Goal: Task Accomplishment & Management: Complete application form

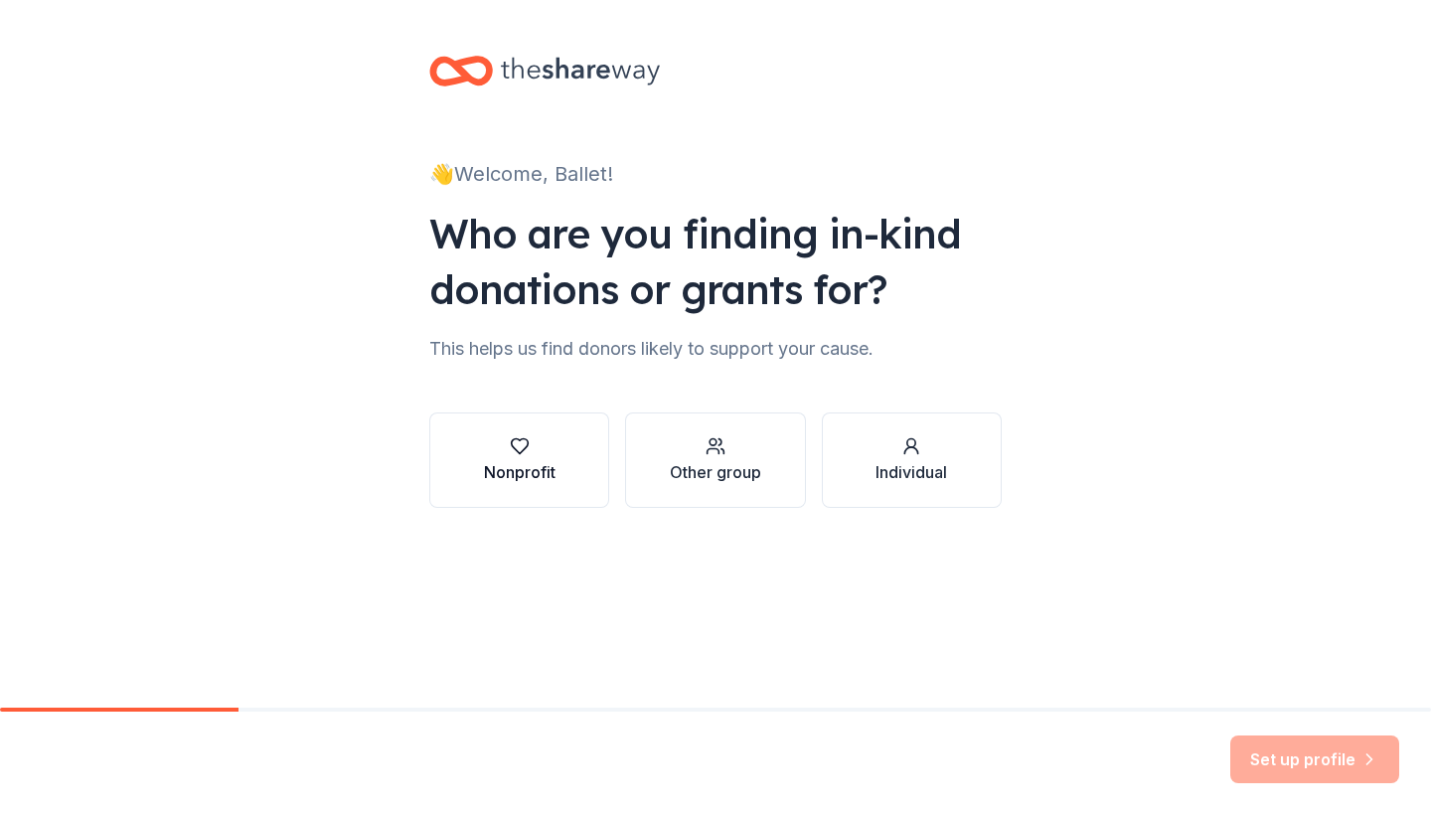
click at [550, 490] on button "Nonprofit" at bounding box center [519, 459] width 180 height 95
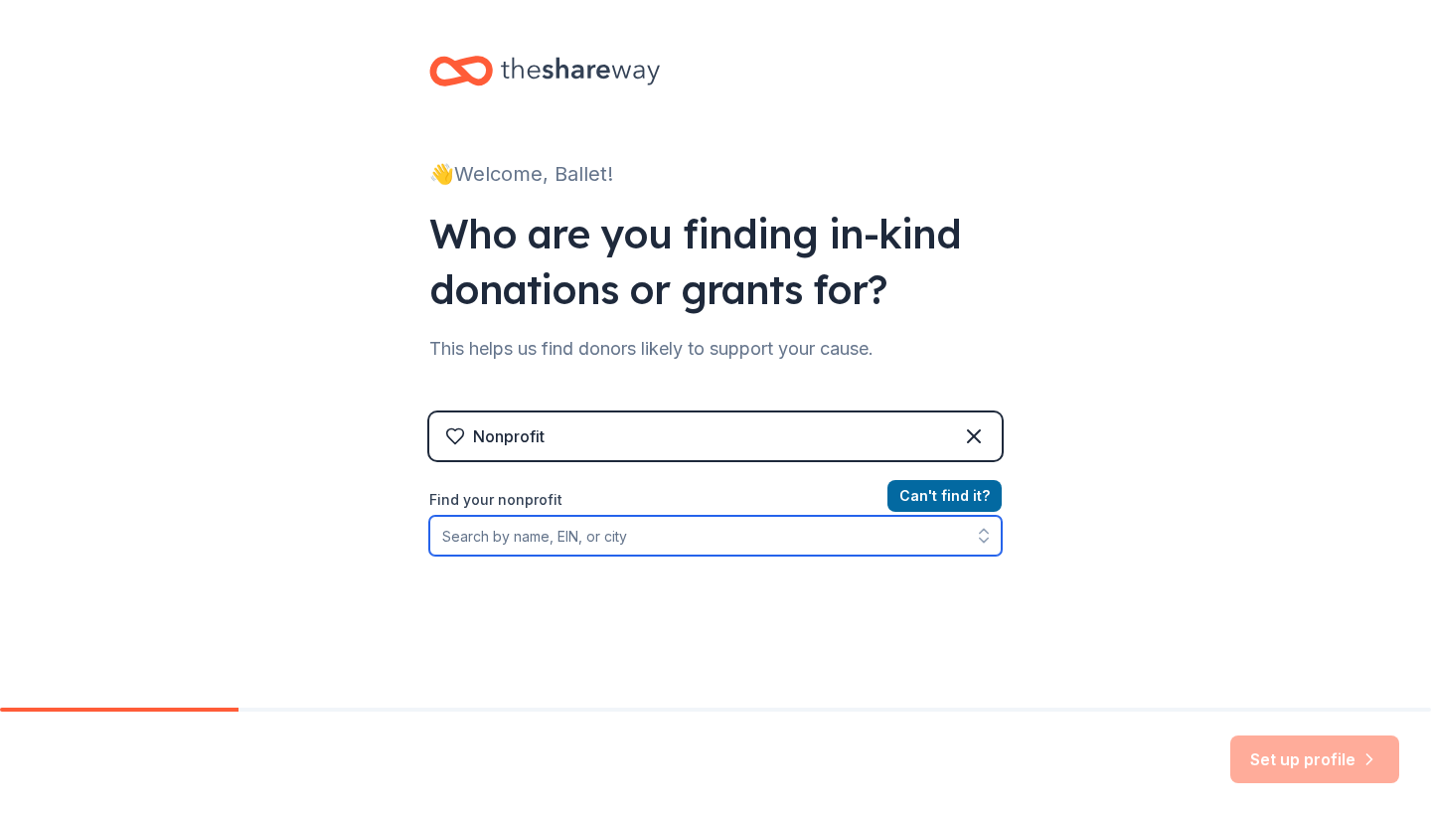
click at [678, 549] on input "Find your nonprofit" at bounding box center [715, 536] width 572 height 40
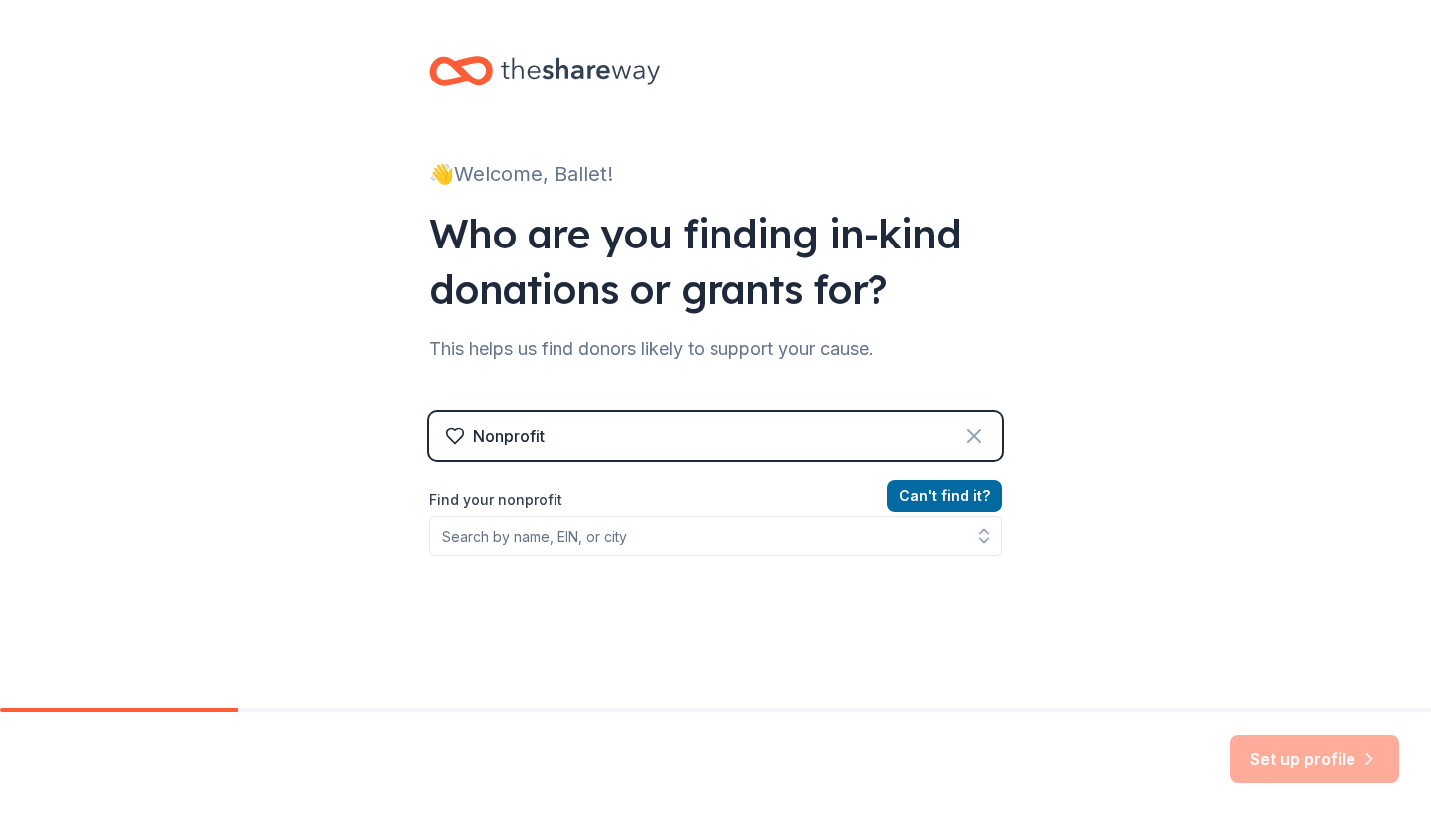
click at [976, 434] on icon at bounding box center [974, 436] width 12 height 12
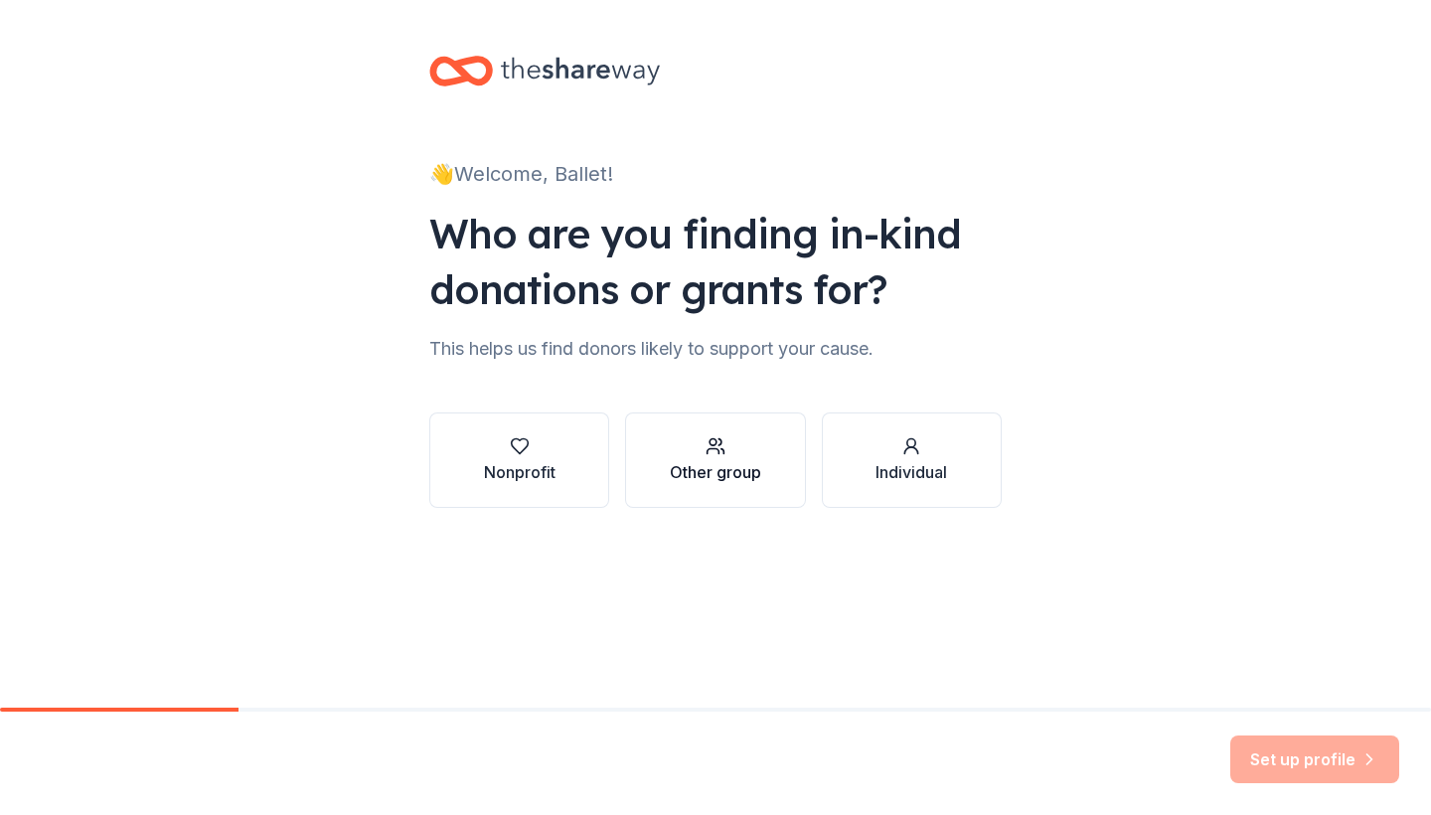
click at [717, 464] on div "Other group" at bounding box center [715, 472] width 91 height 24
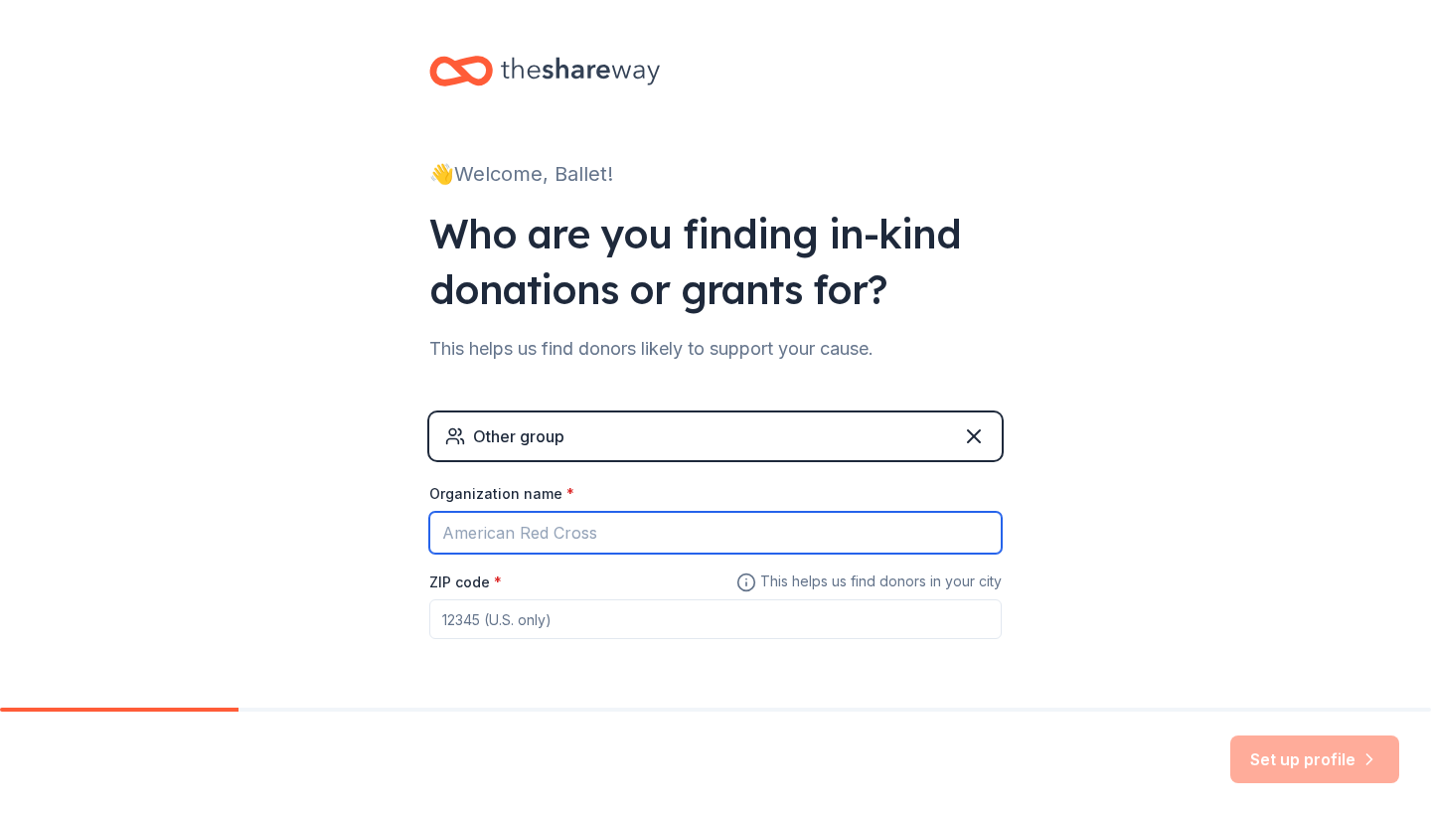
click at [759, 544] on input "Organization name *" at bounding box center [715, 533] width 572 height 42
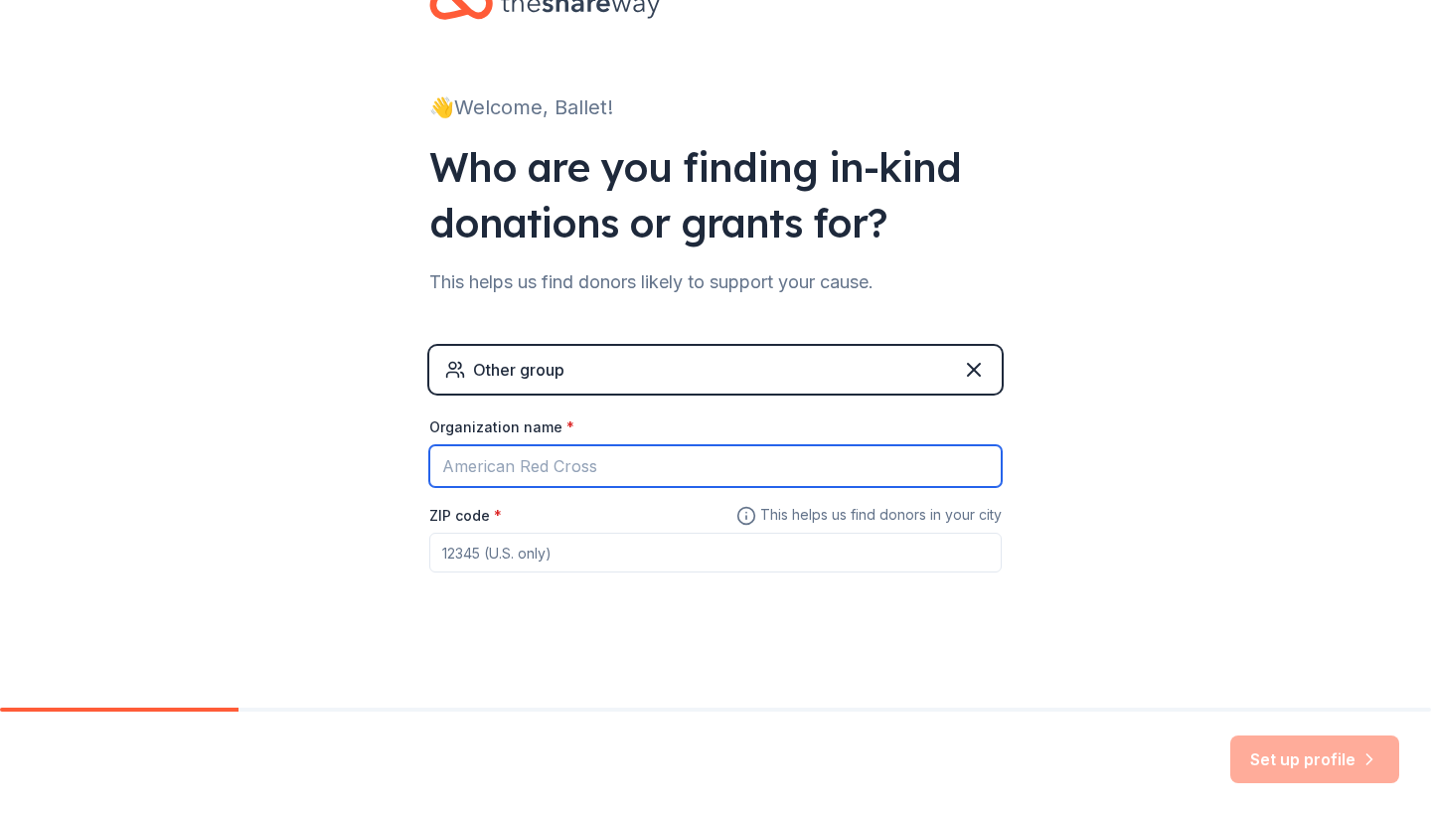
scroll to position [66, 0]
type input "BALLET FOLKLORICO RUBY"
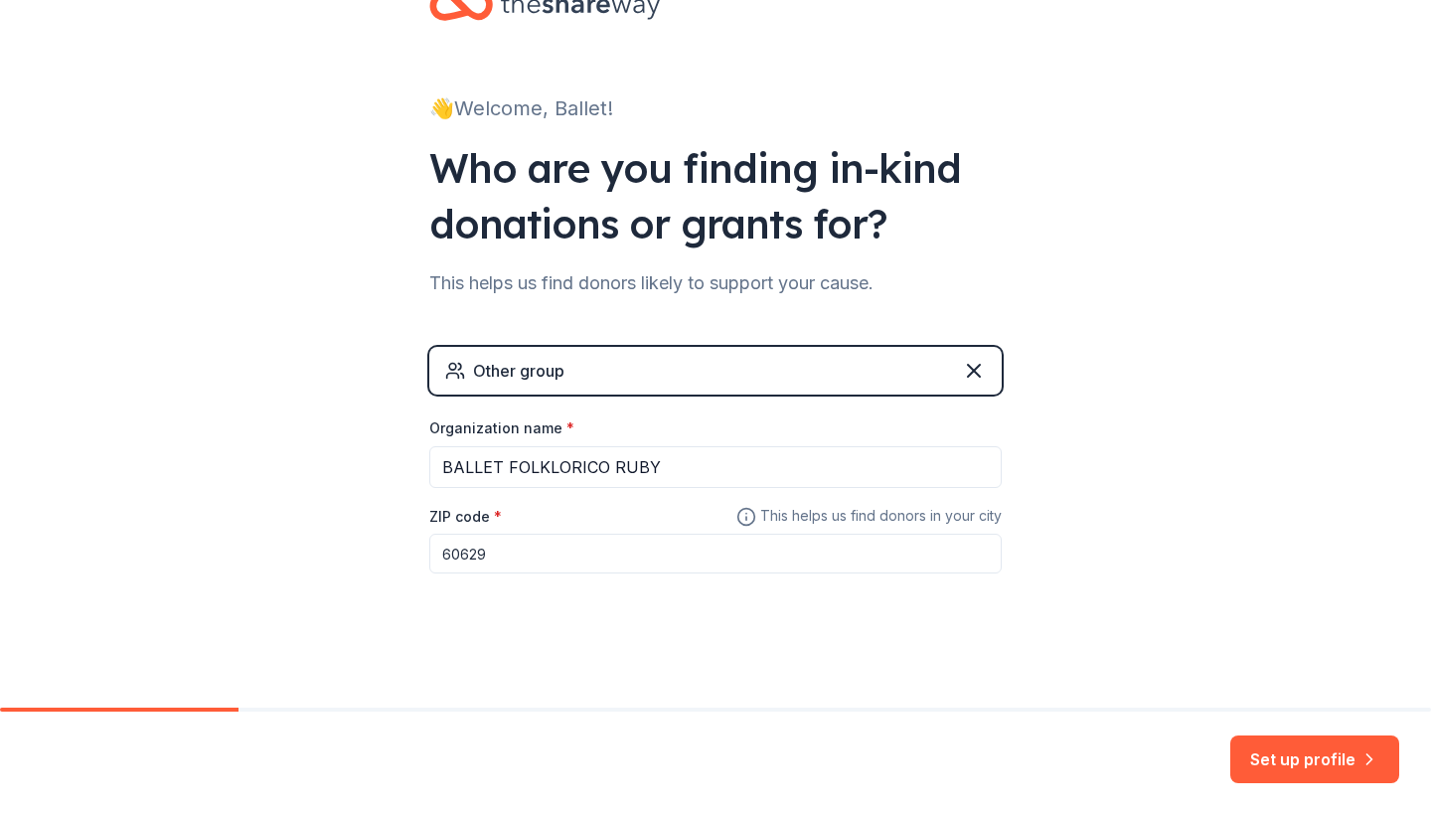
type input "60629"
click at [1263, 761] on button "Set up profile" at bounding box center [1314, 759] width 169 height 48
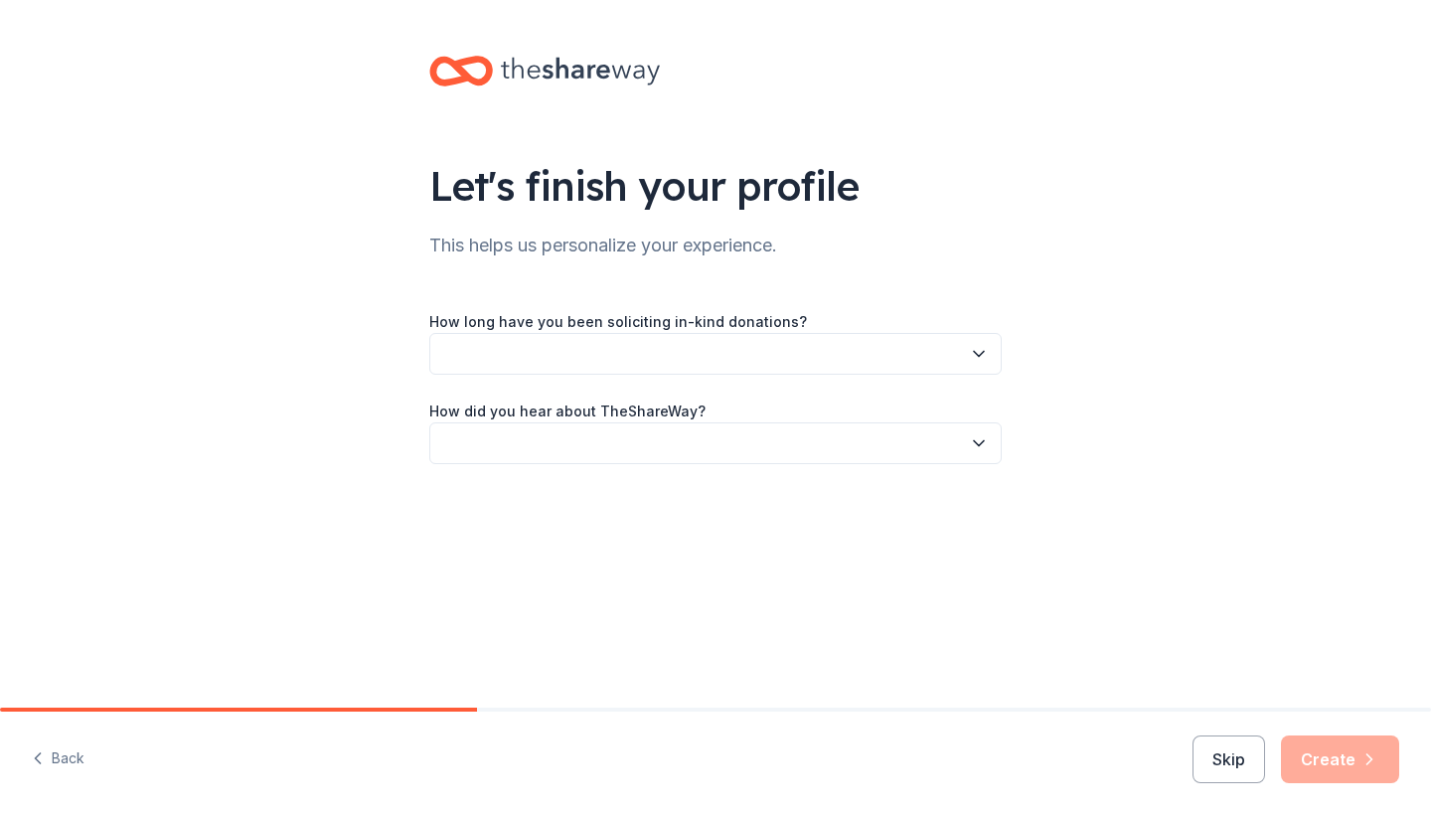
click at [708, 339] on button "button" at bounding box center [715, 354] width 572 height 42
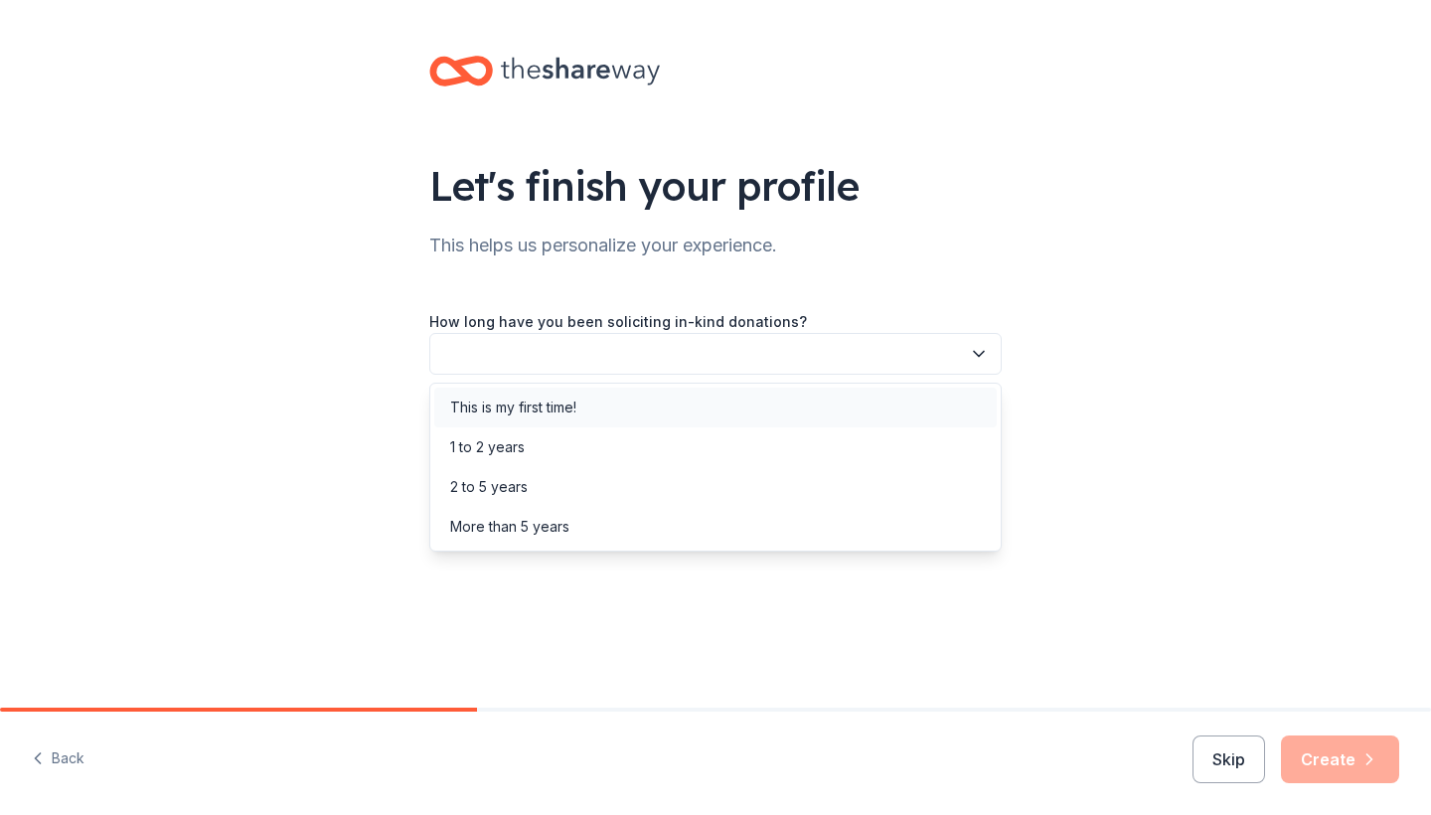
click at [663, 398] on div "This is my first time!" at bounding box center [715, 407] width 562 height 40
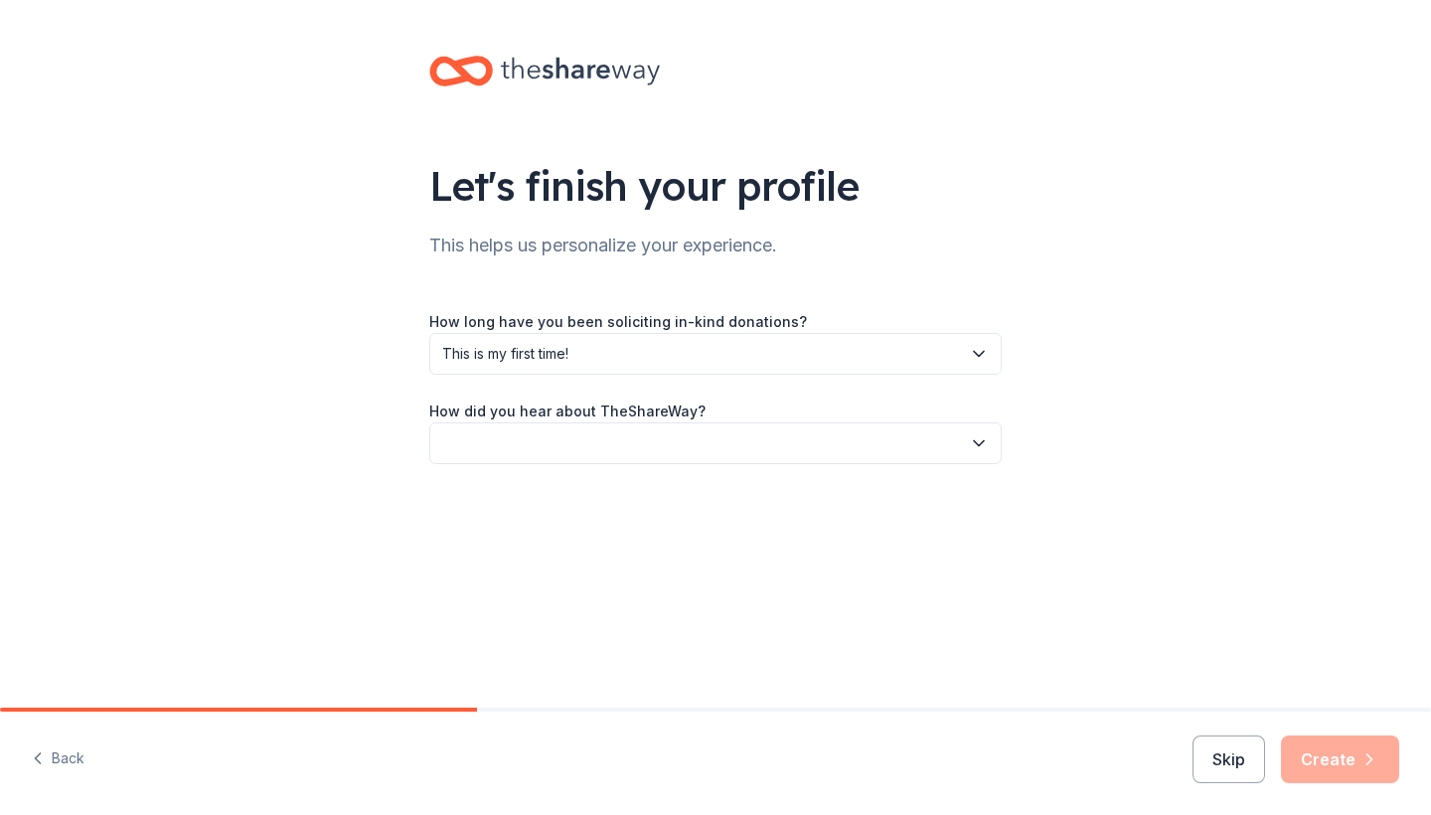
click at [647, 441] on button "button" at bounding box center [715, 443] width 572 height 42
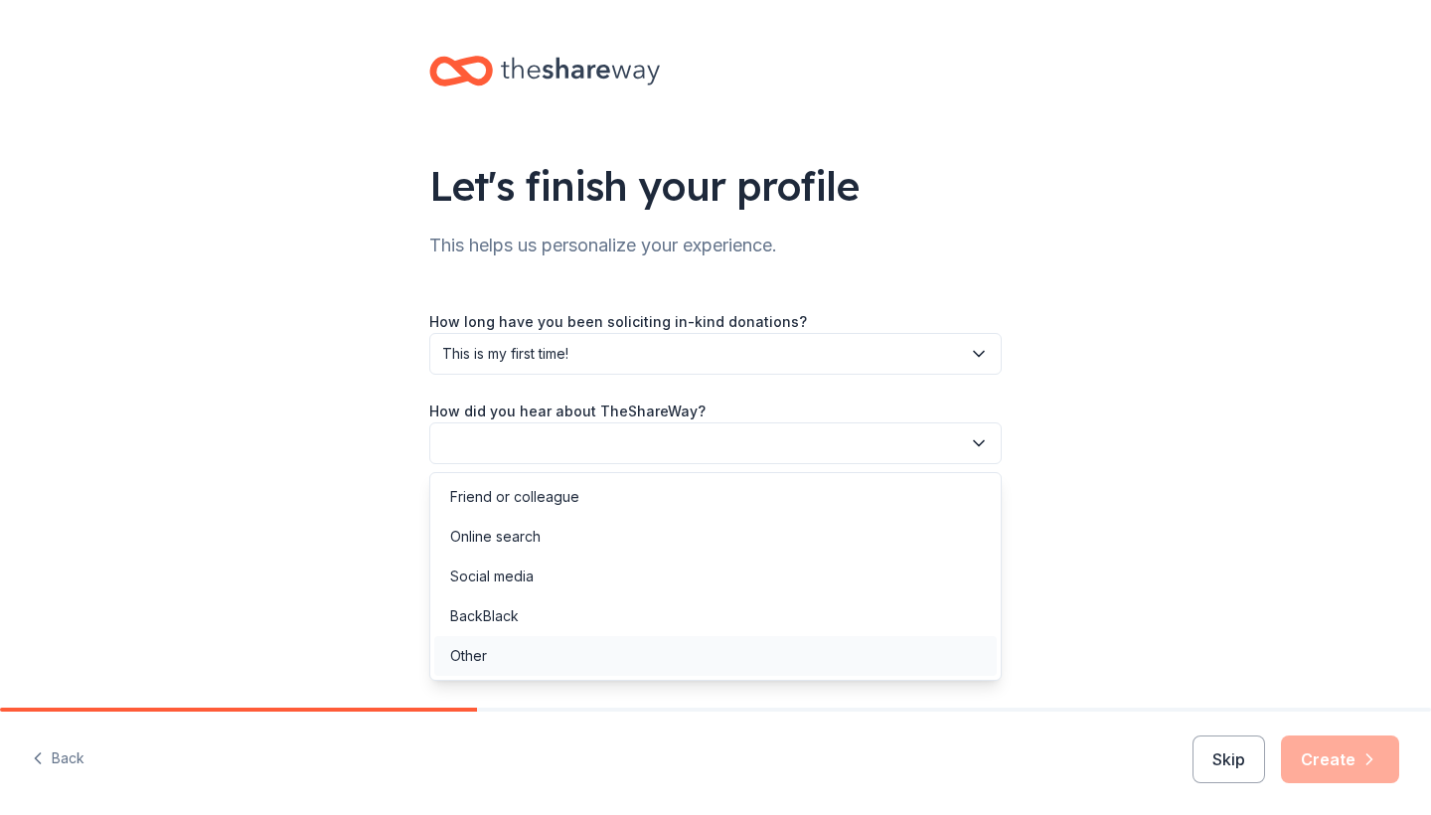
click at [549, 659] on div "Other" at bounding box center [715, 656] width 562 height 40
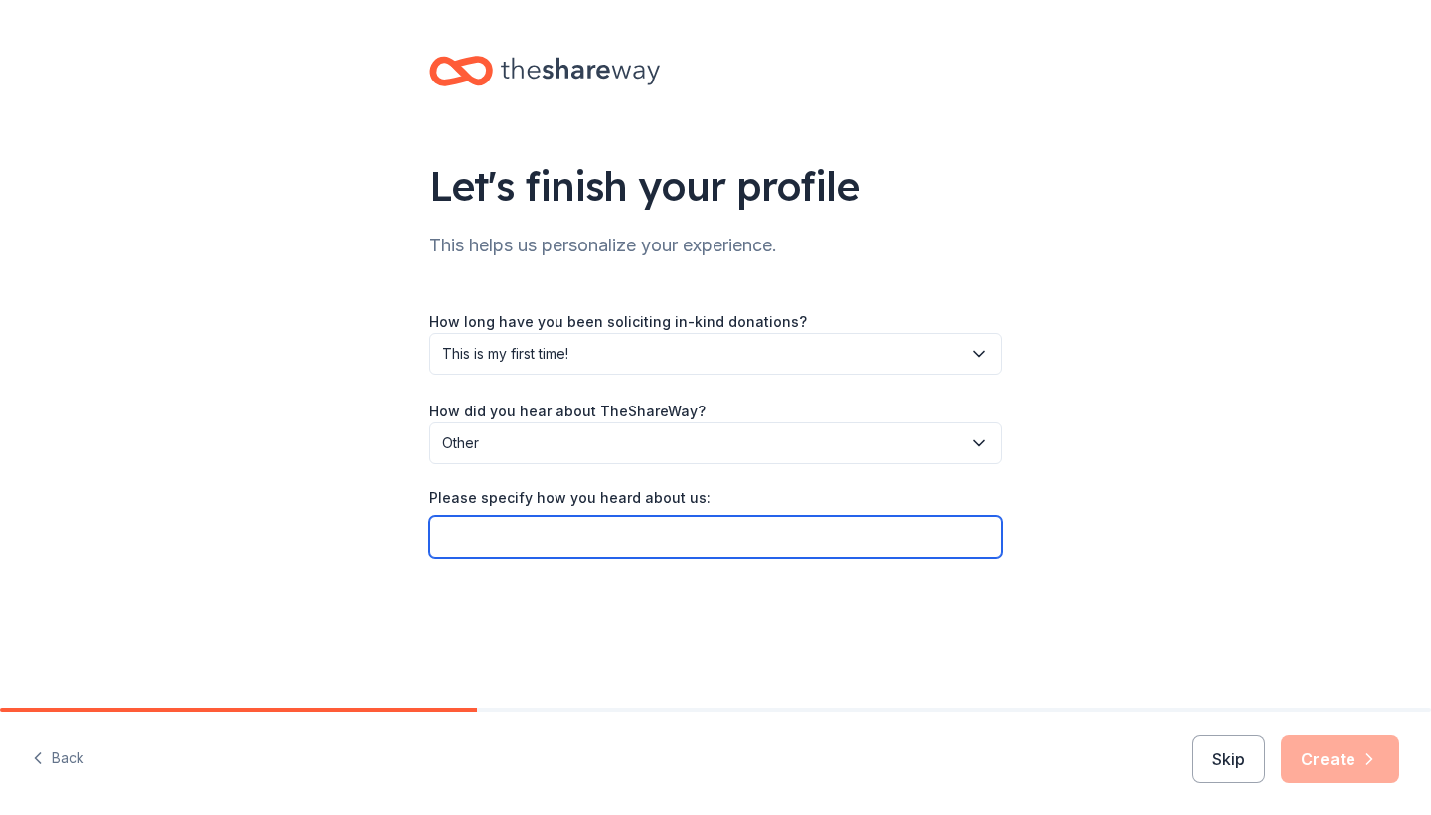
click at [832, 538] on input "Please specify how you heard about us:" at bounding box center [715, 537] width 572 height 42
type input "W"
type input "SAFARI"
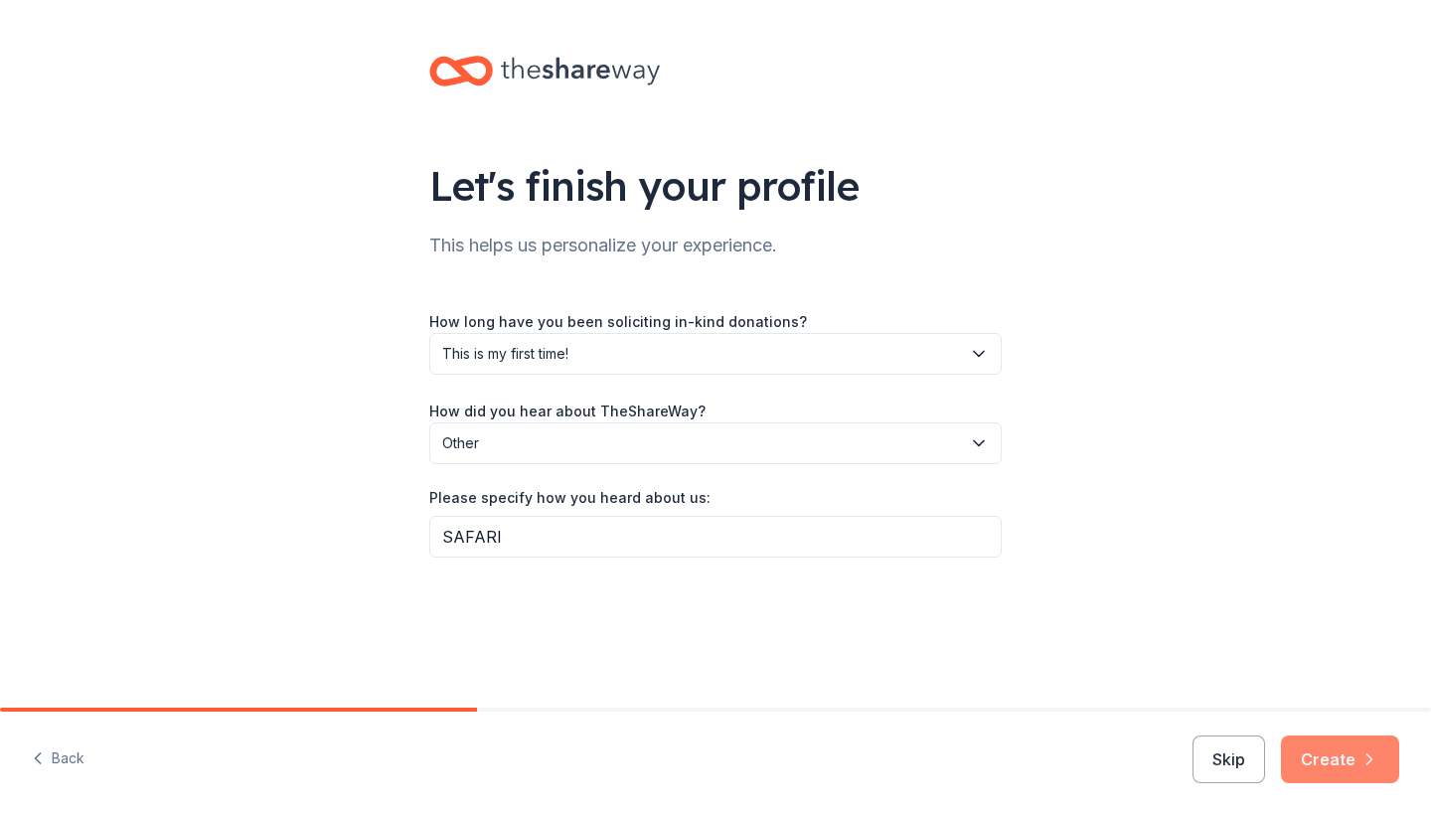
click at [1318, 761] on button "Create" at bounding box center [1340, 759] width 118 height 48
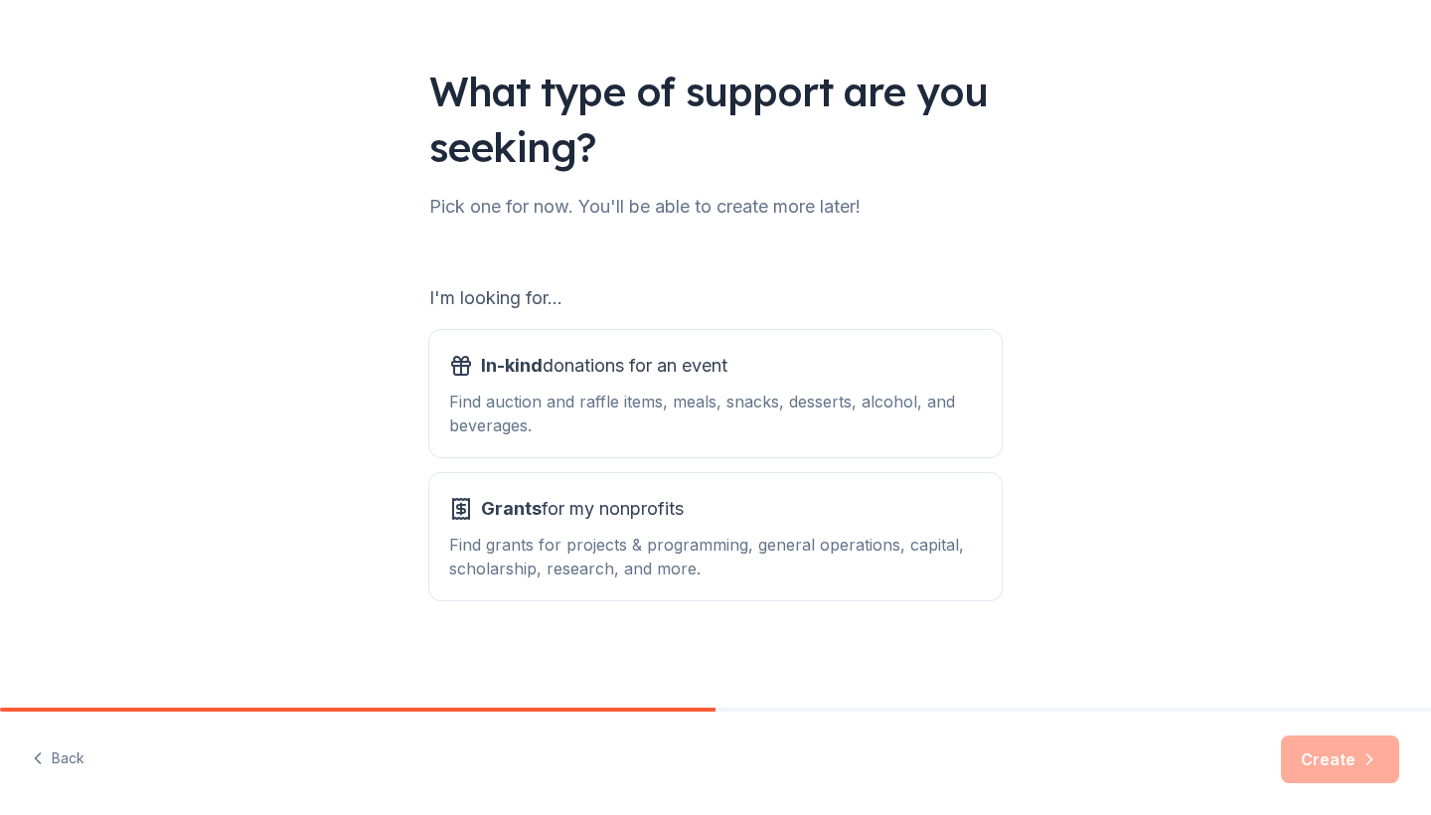
scroll to position [94, 0]
click at [911, 393] on div "Find auction and raffle items, meals, snacks, desserts, alcohol, and beverages." at bounding box center [715, 413] width 533 height 48
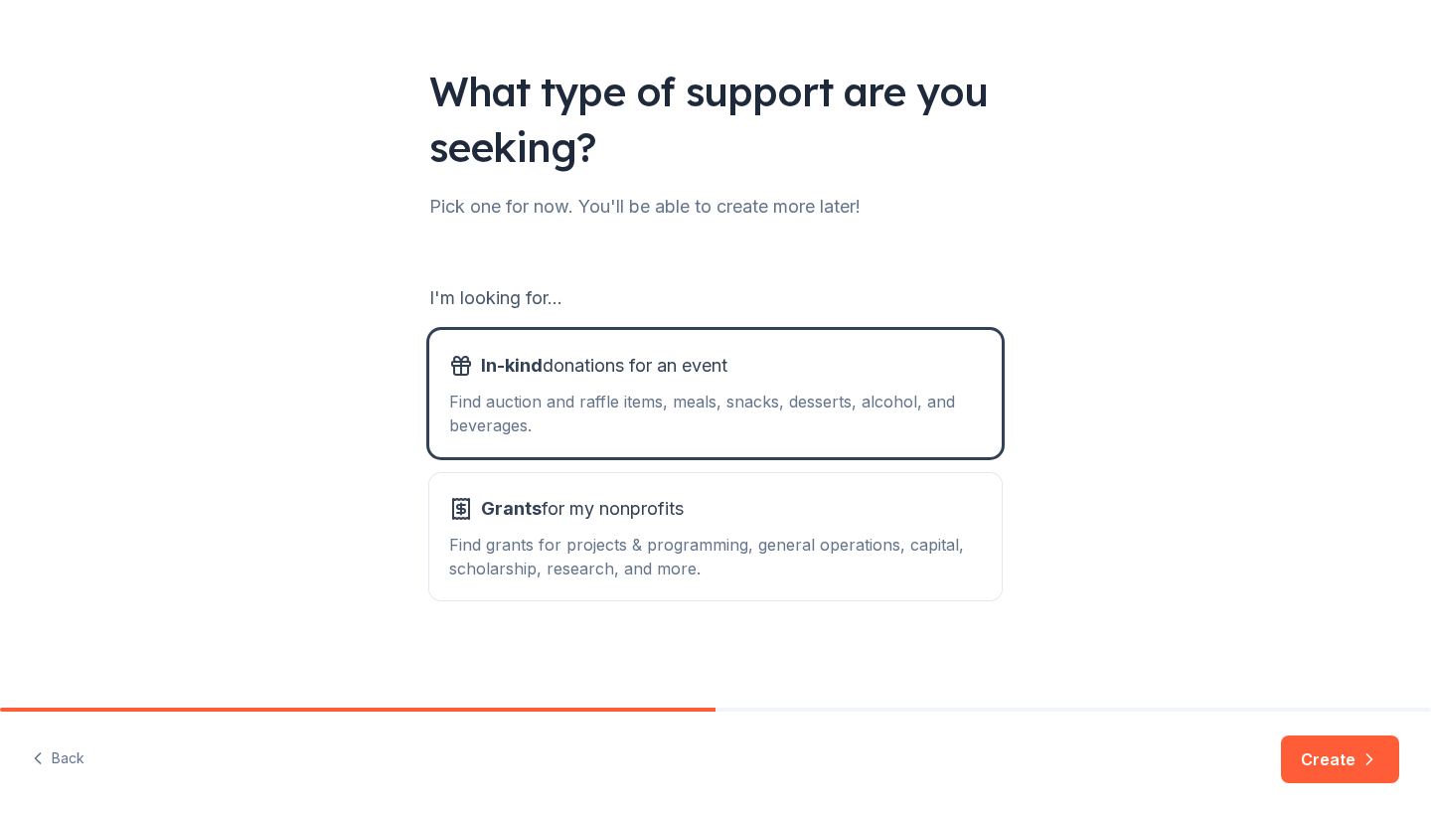
click at [1331, 756] on button "Create" at bounding box center [1340, 759] width 118 height 48
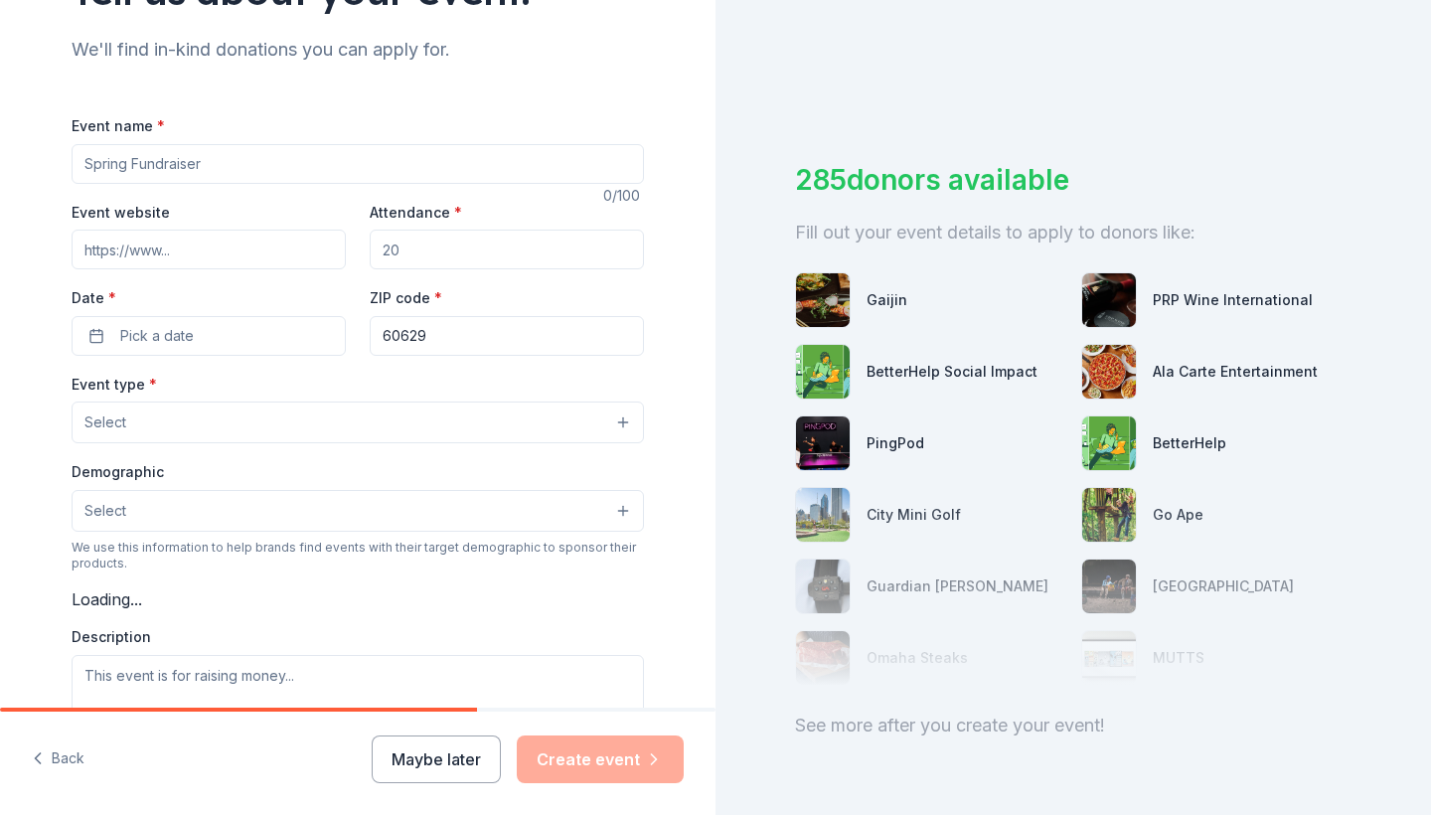
scroll to position [256, 0]
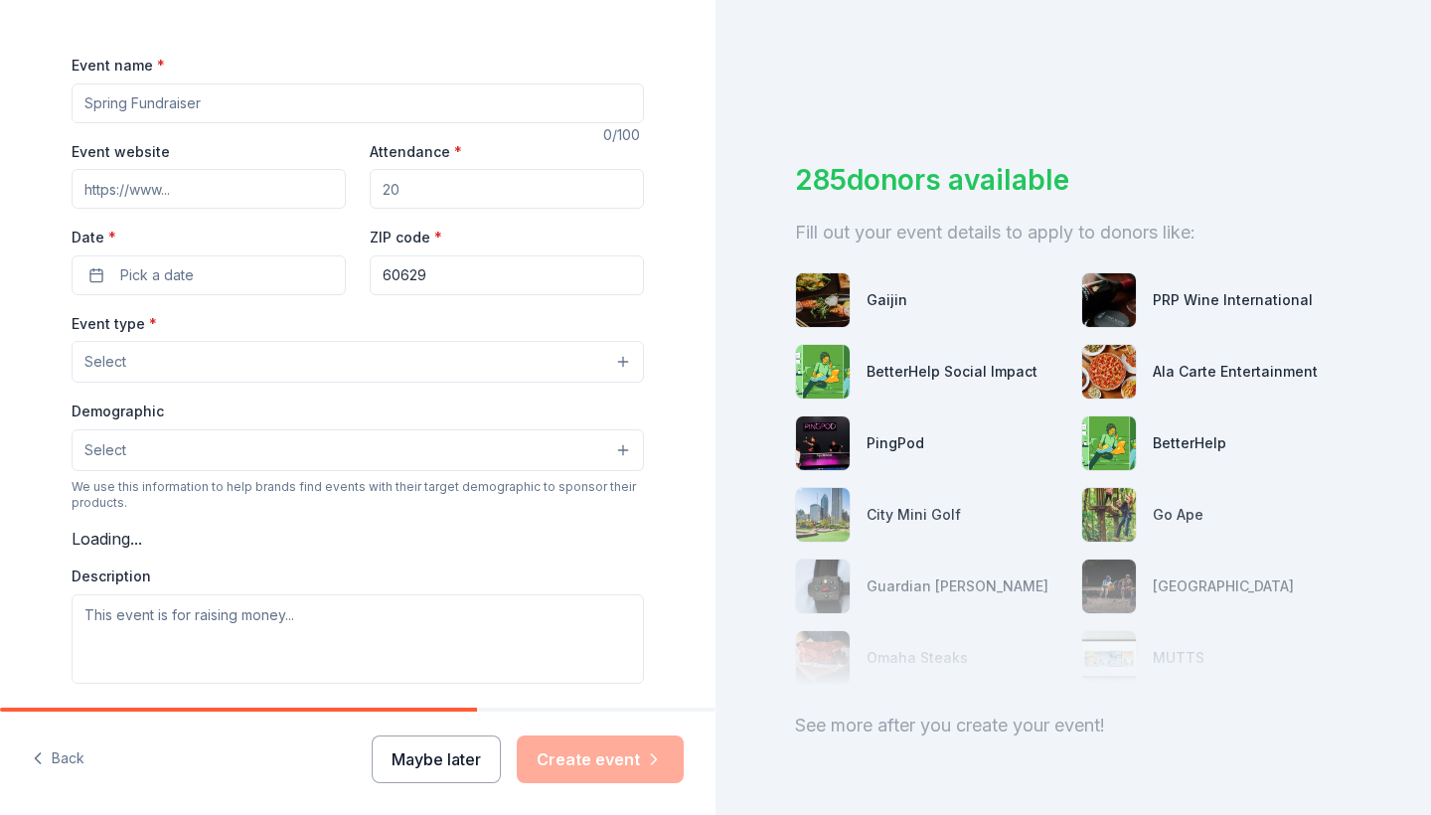
click at [464, 771] on button "Maybe later" at bounding box center [436, 759] width 129 height 48
click at [423, 752] on button "Maybe later" at bounding box center [436, 759] width 129 height 48
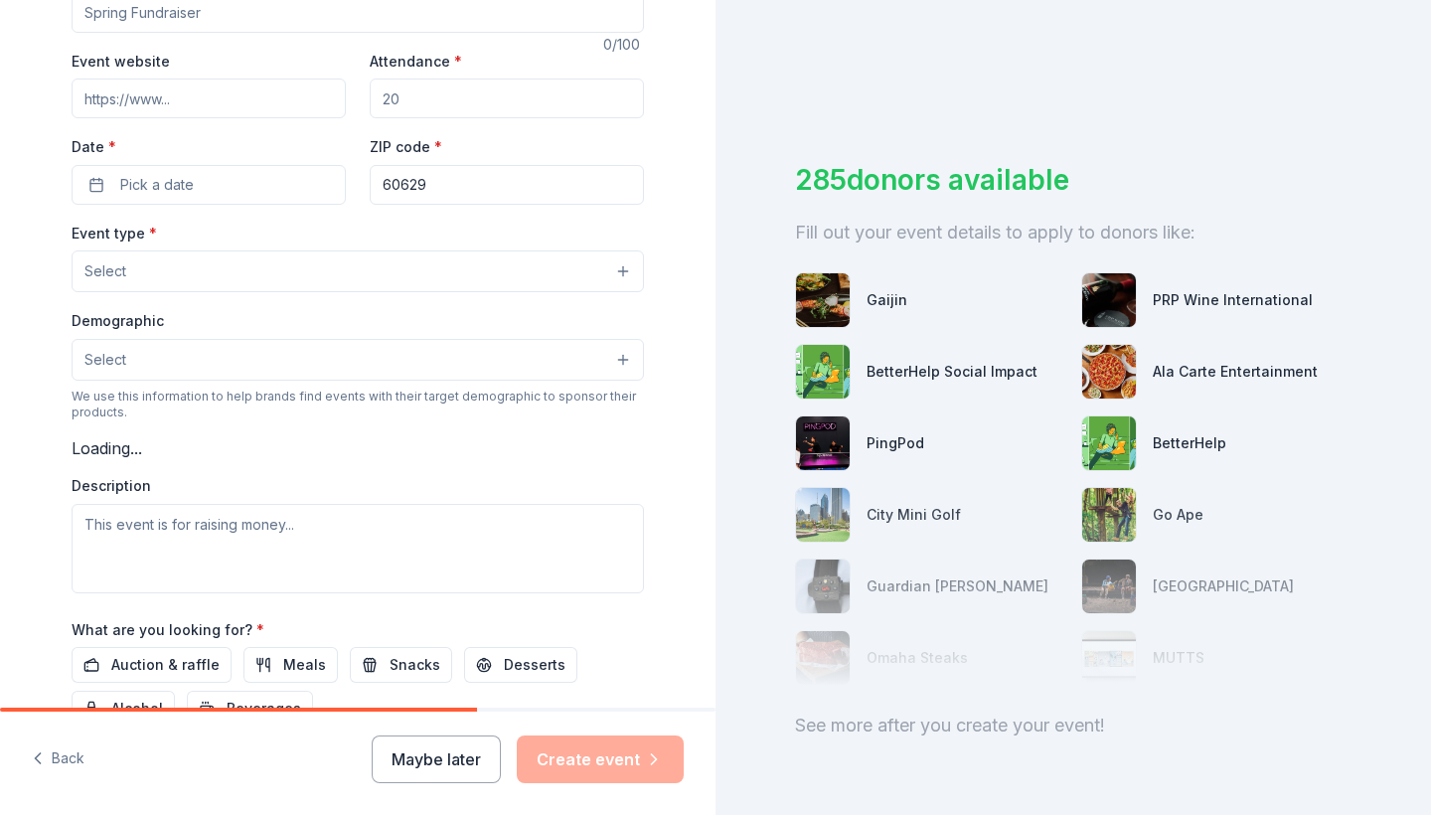
scroll to position [346, 0]
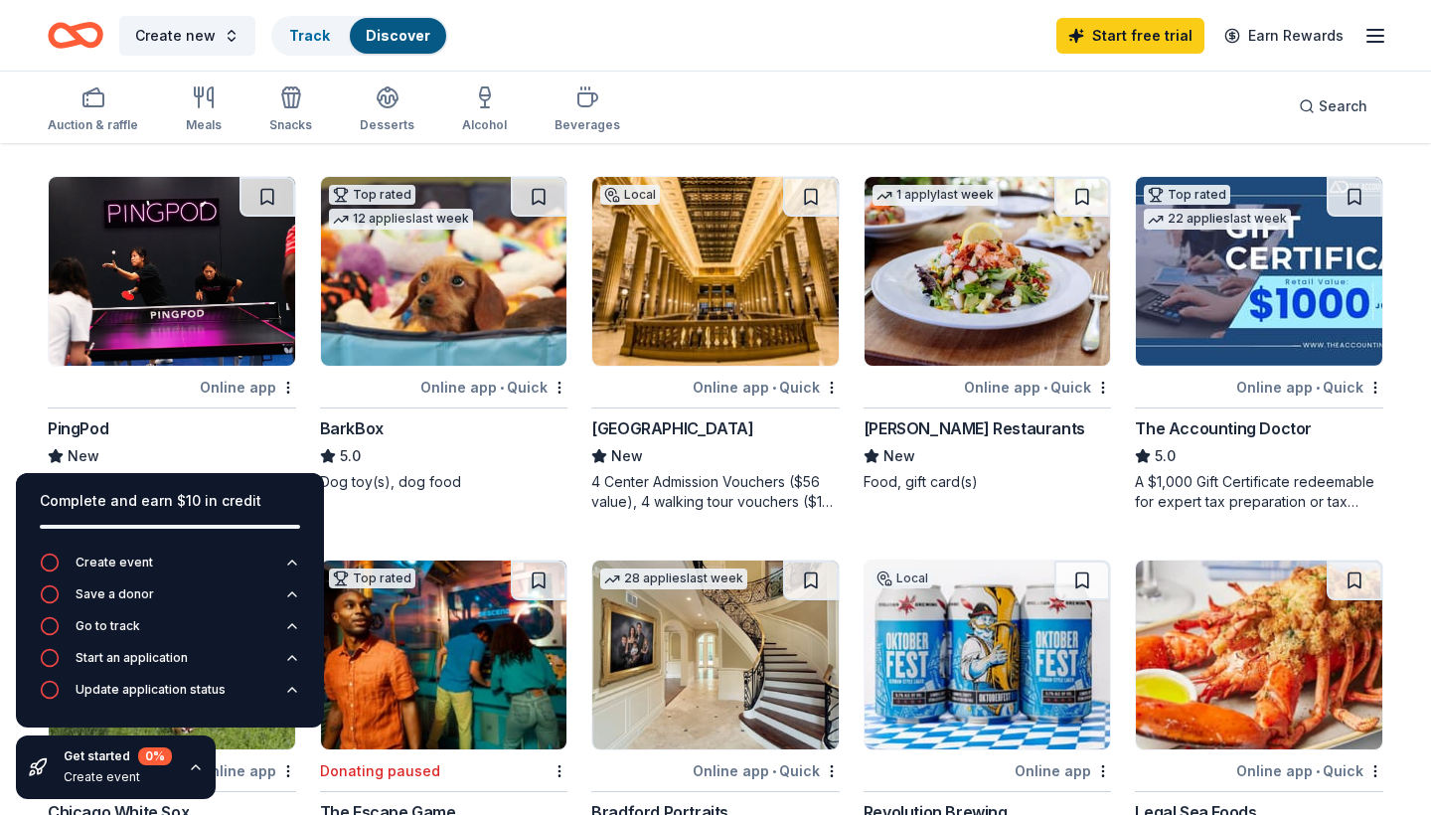
scroll to position [823, 0]
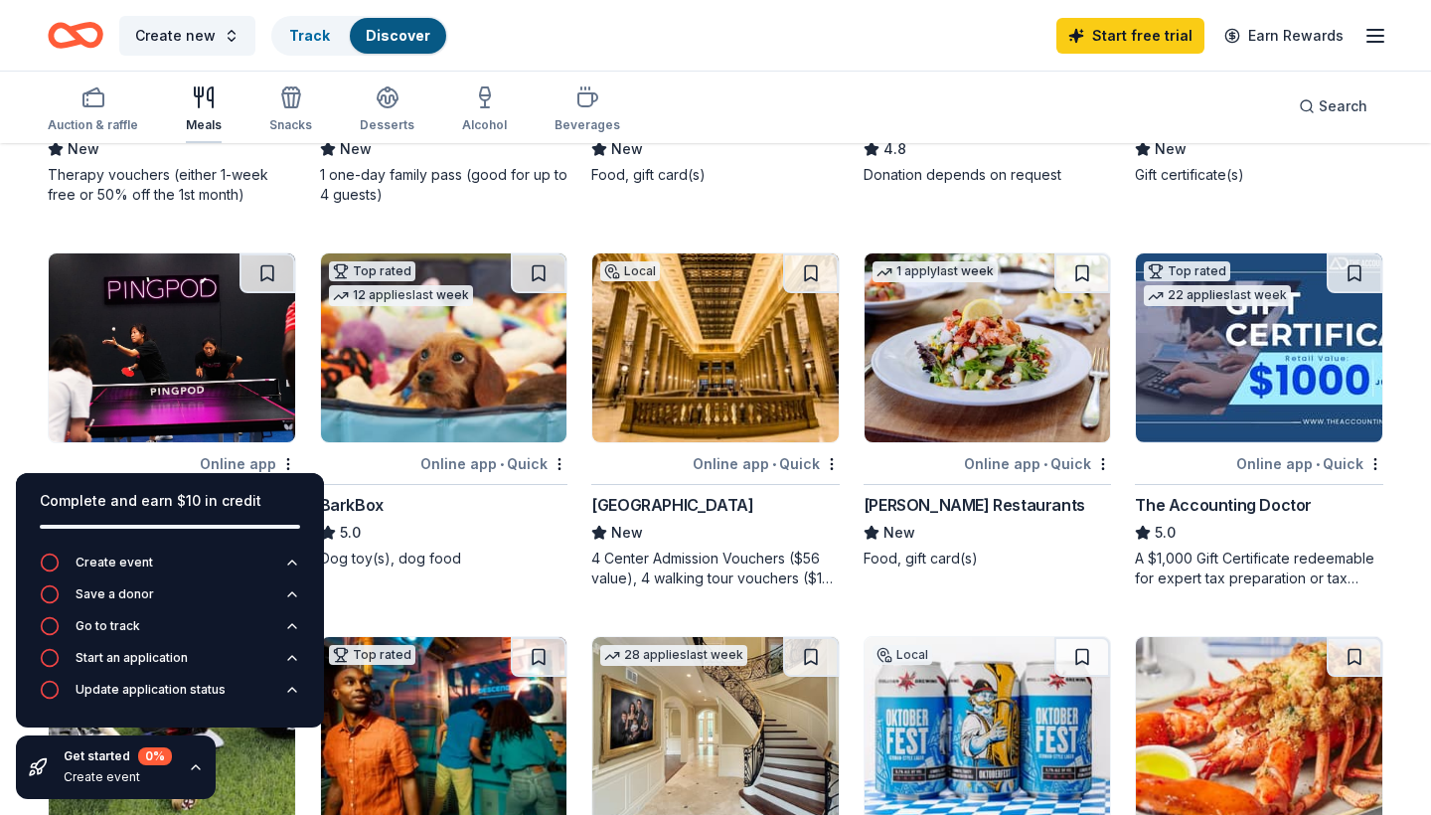
click at [210, 115] on div "Meals" at bounding box center [204, 109] width 36 height 48
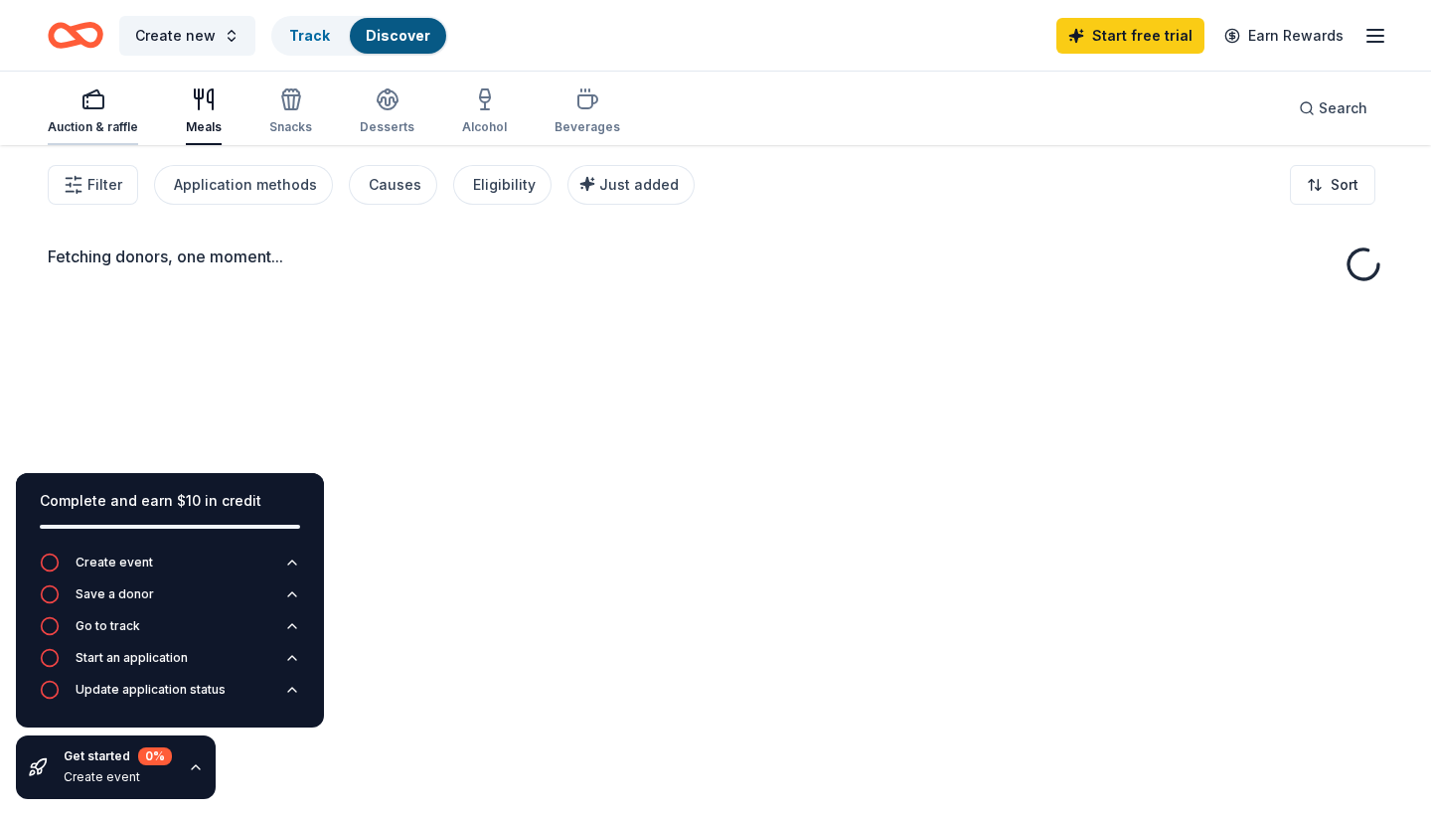
click at [96, 117] on div "Auction & raffle" at bounding box center [93, 111] width 90 height 48
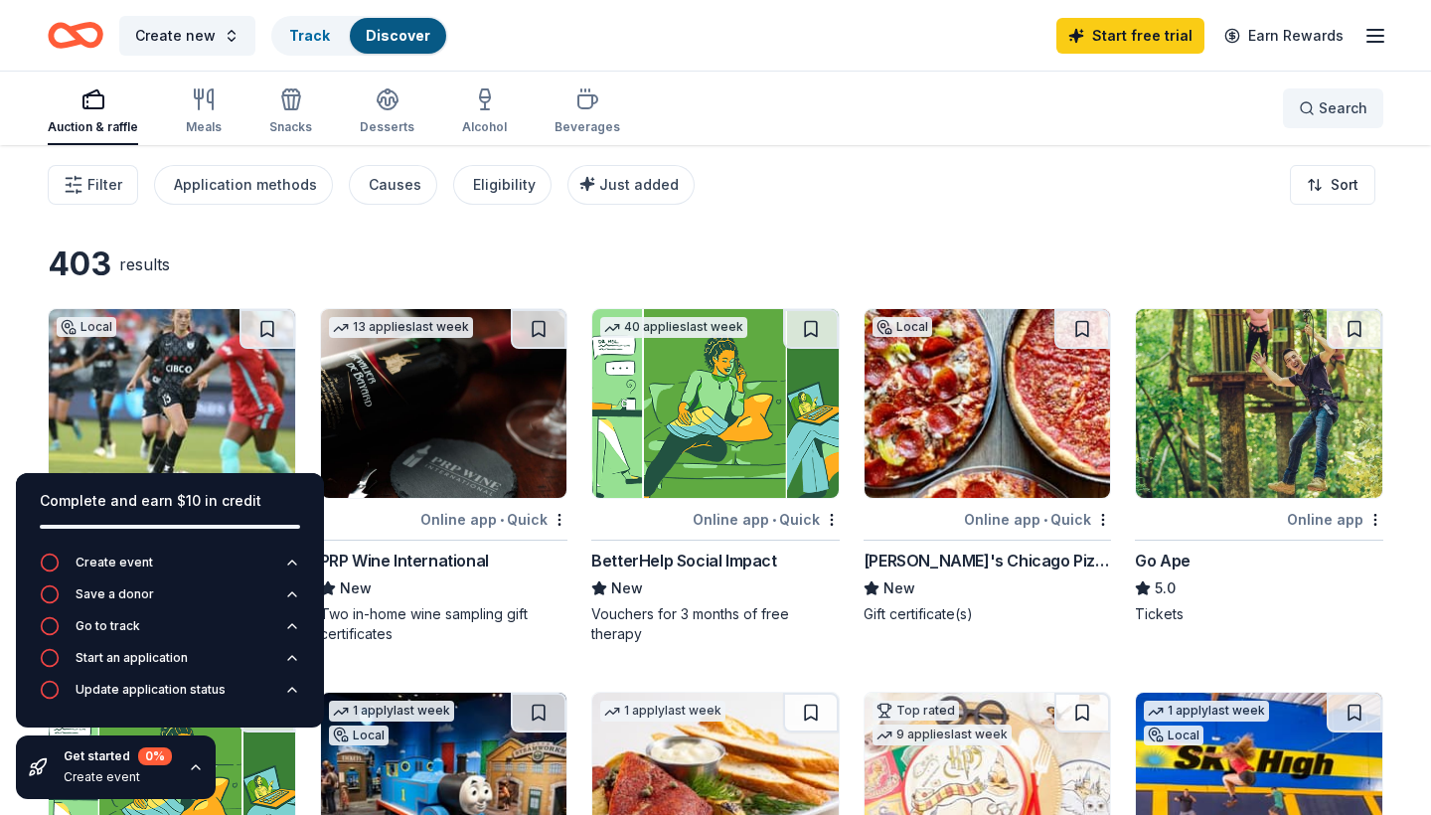
click at [1295, 103] on button "Search" at bounding box center [1333, 108] width 100 height 40
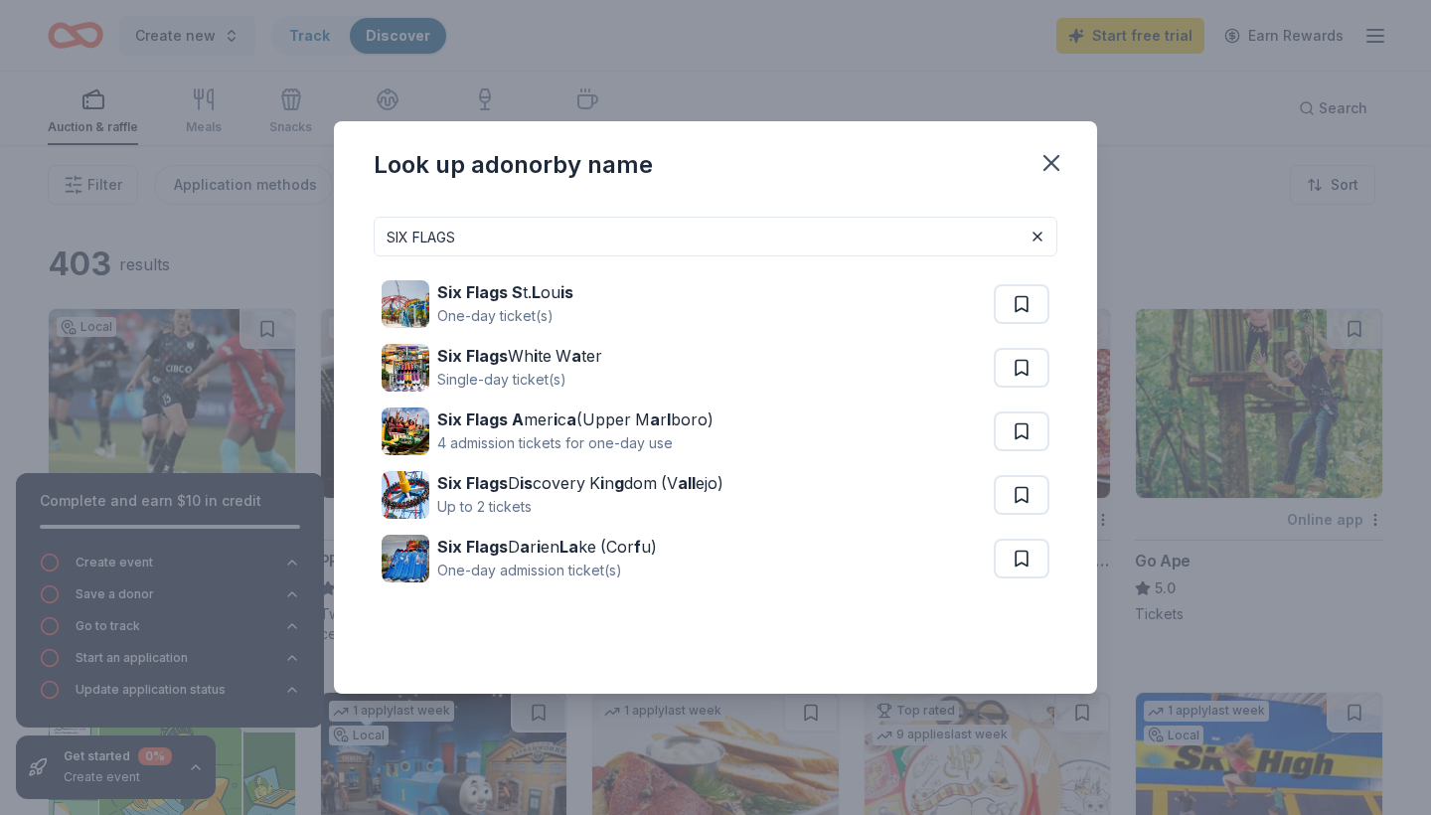
click at [781, 234] on input "SIX FLAGS" at bounding box center [716, 237] width 684 height 40
type input "SIX FLAGS"
click at [1060, 173] on icon "button" at bounding box center [1051, 163] width 28 height 28
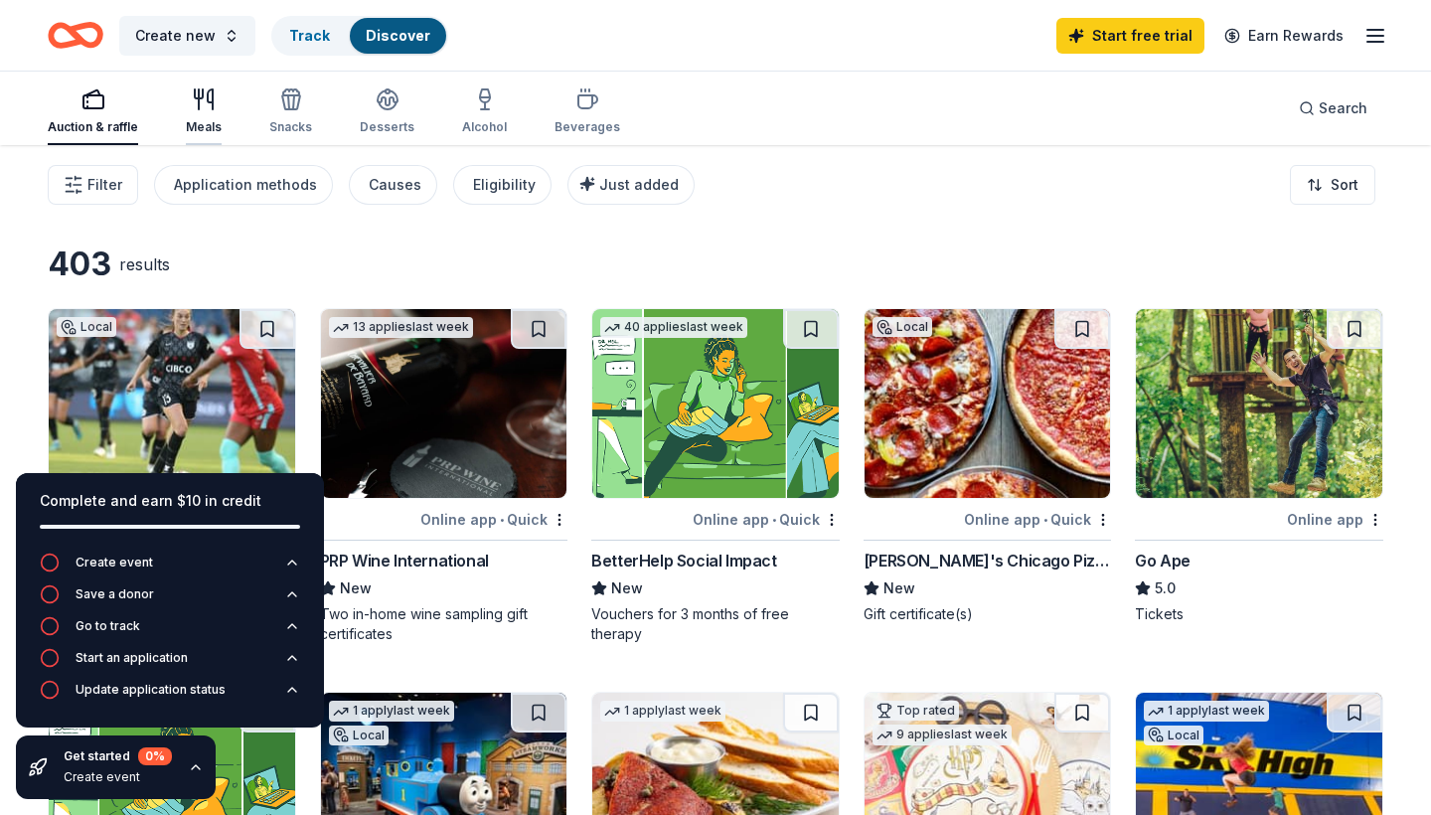
click at [216, 104] on div "button" at bounding box center [204, 99] width 36 height 24
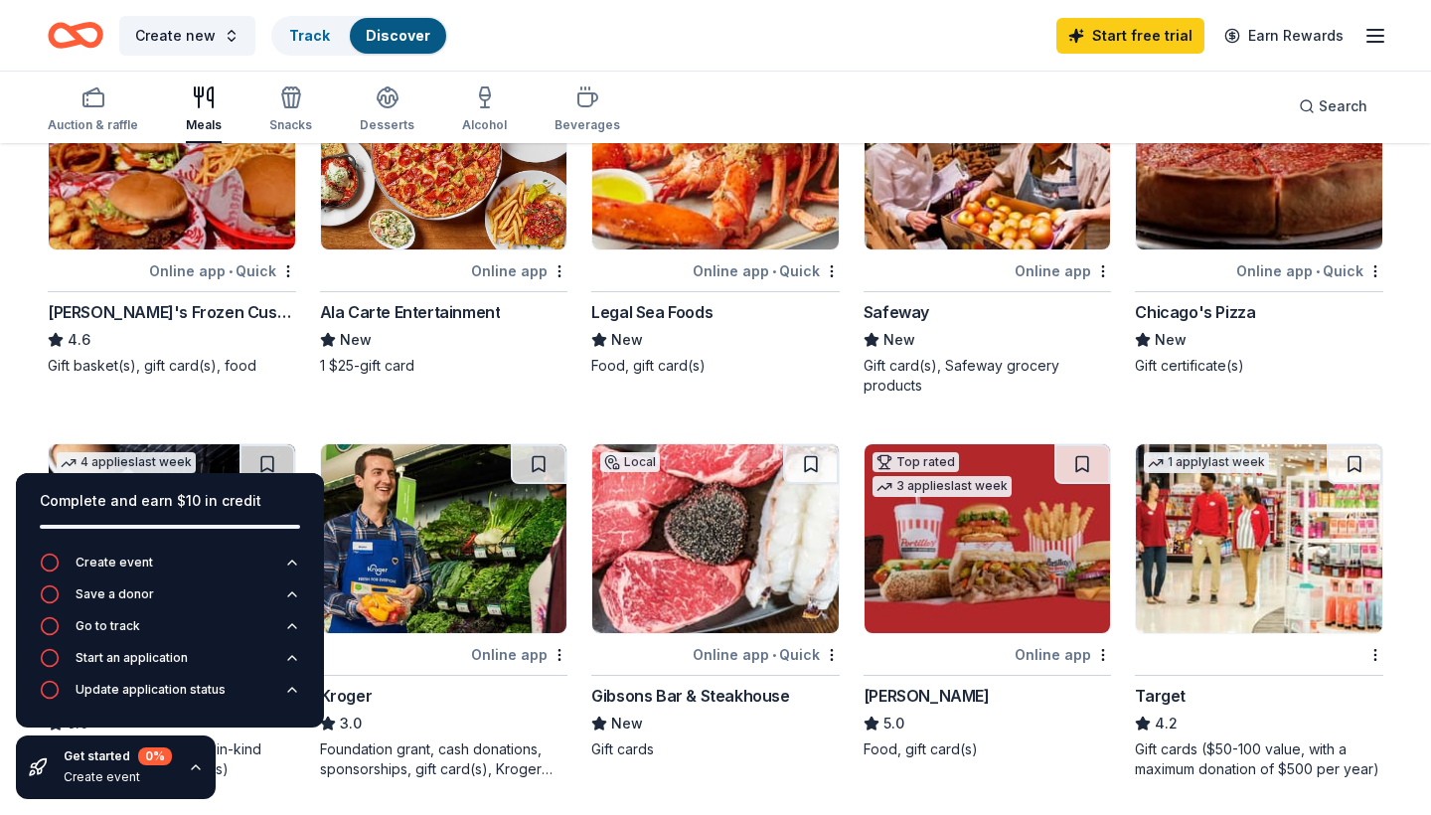
scroll to position [629, 0]
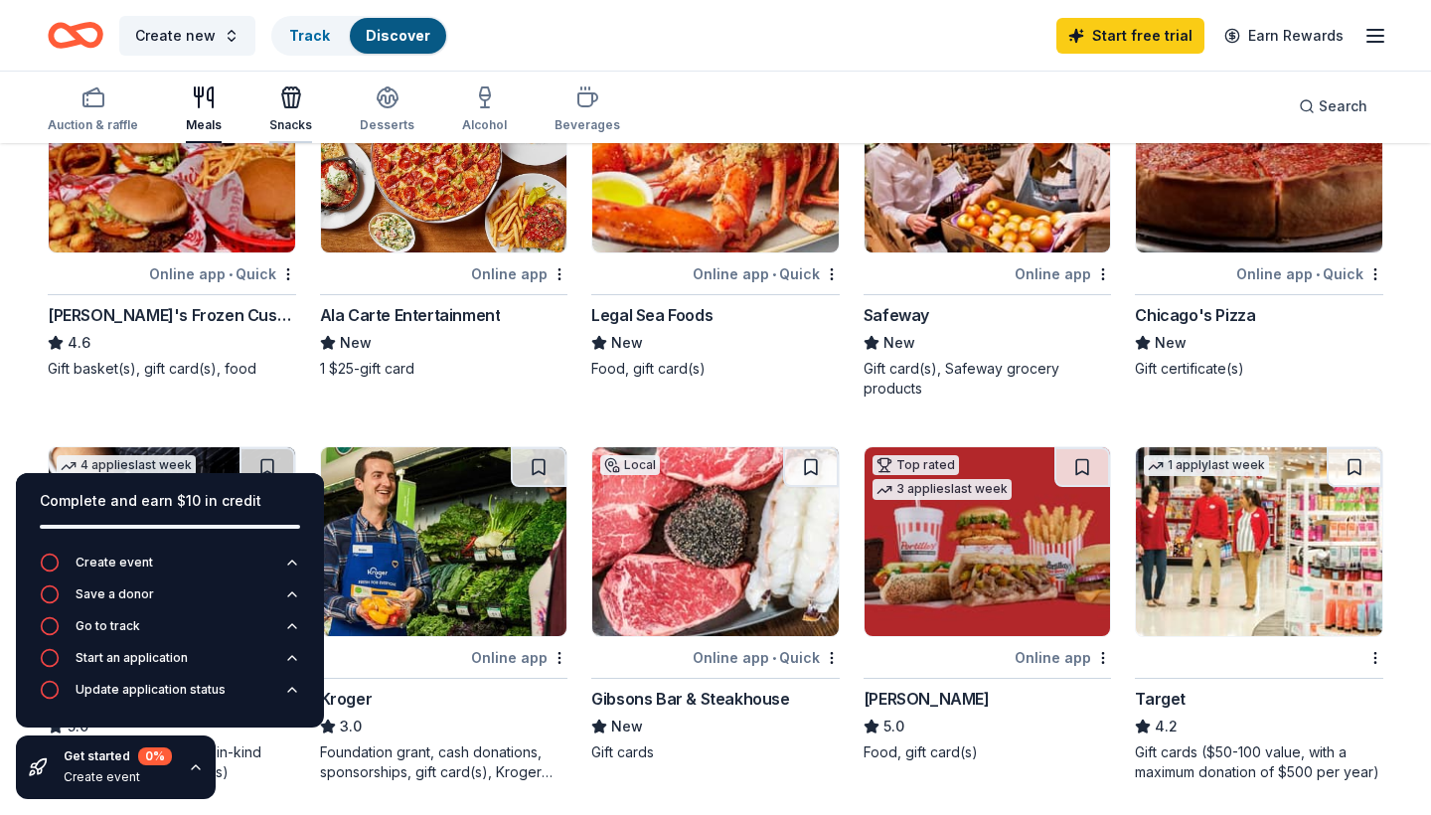
click at [292, 118] on div "Snacks" at bounding box center [290, 125] width 43 height 16
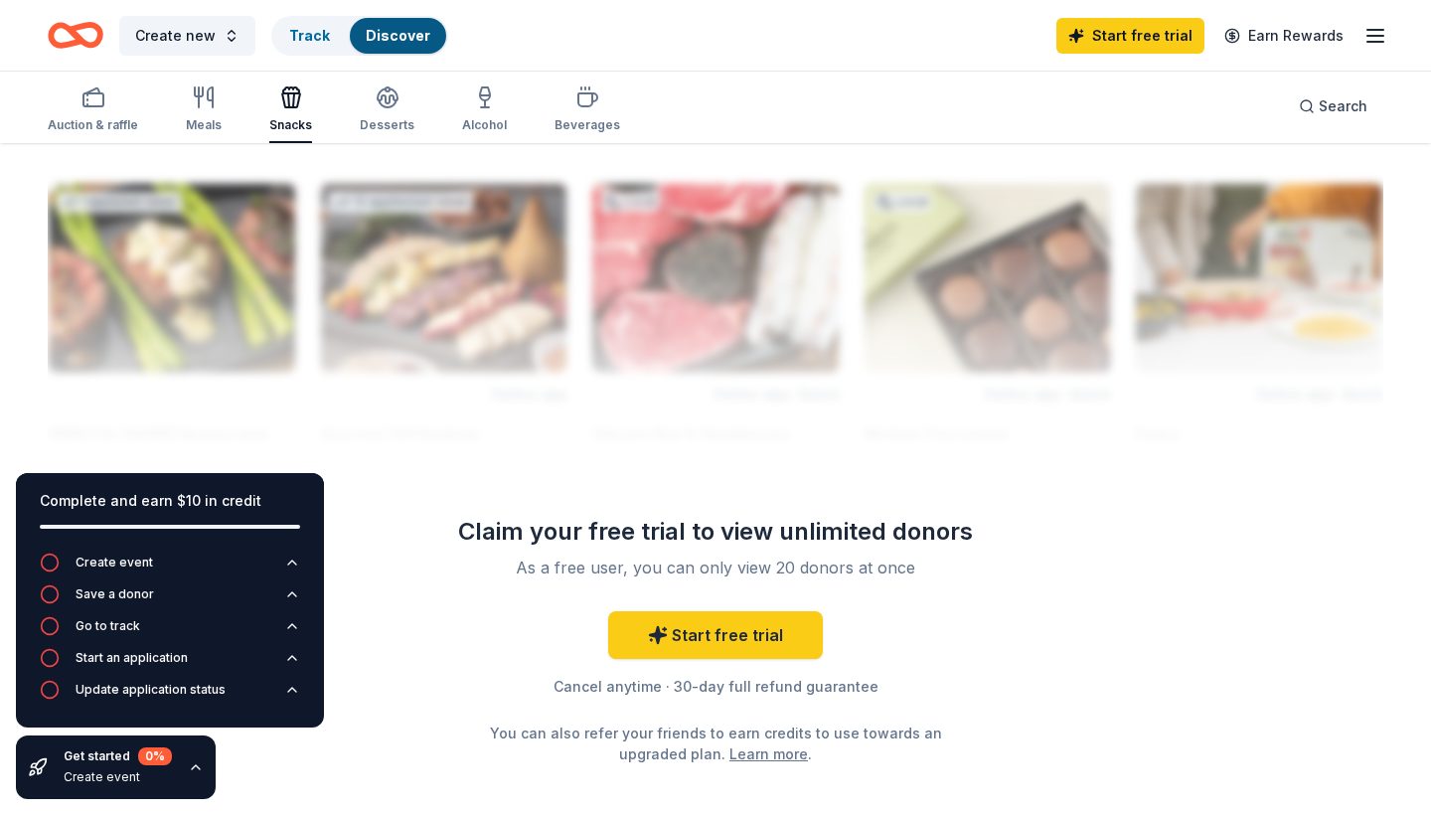
scroll to position [1670, 0]
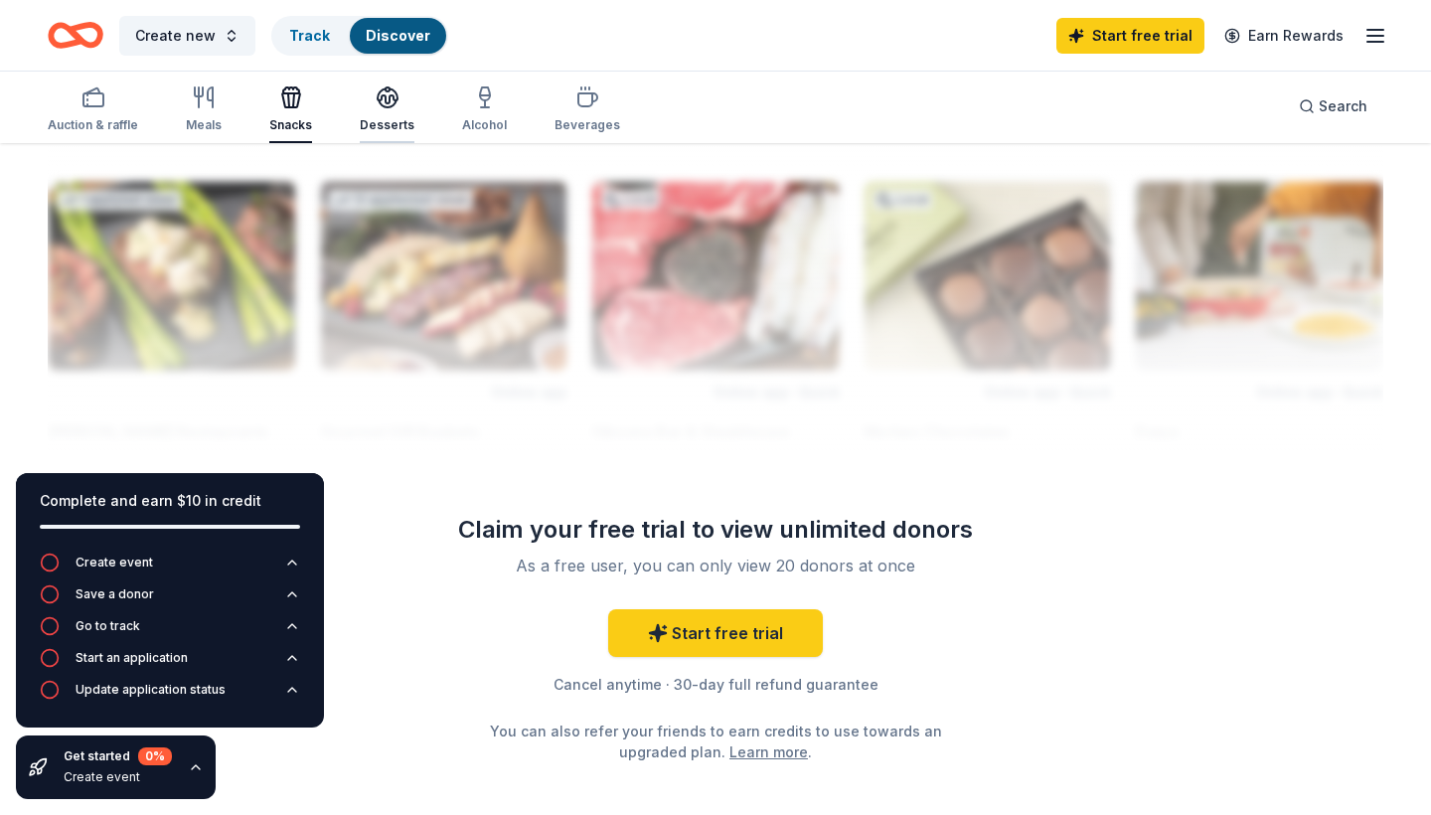
click at [385, 116] on div "Desserts" at bounding box center [387, 109] width 55 height 48
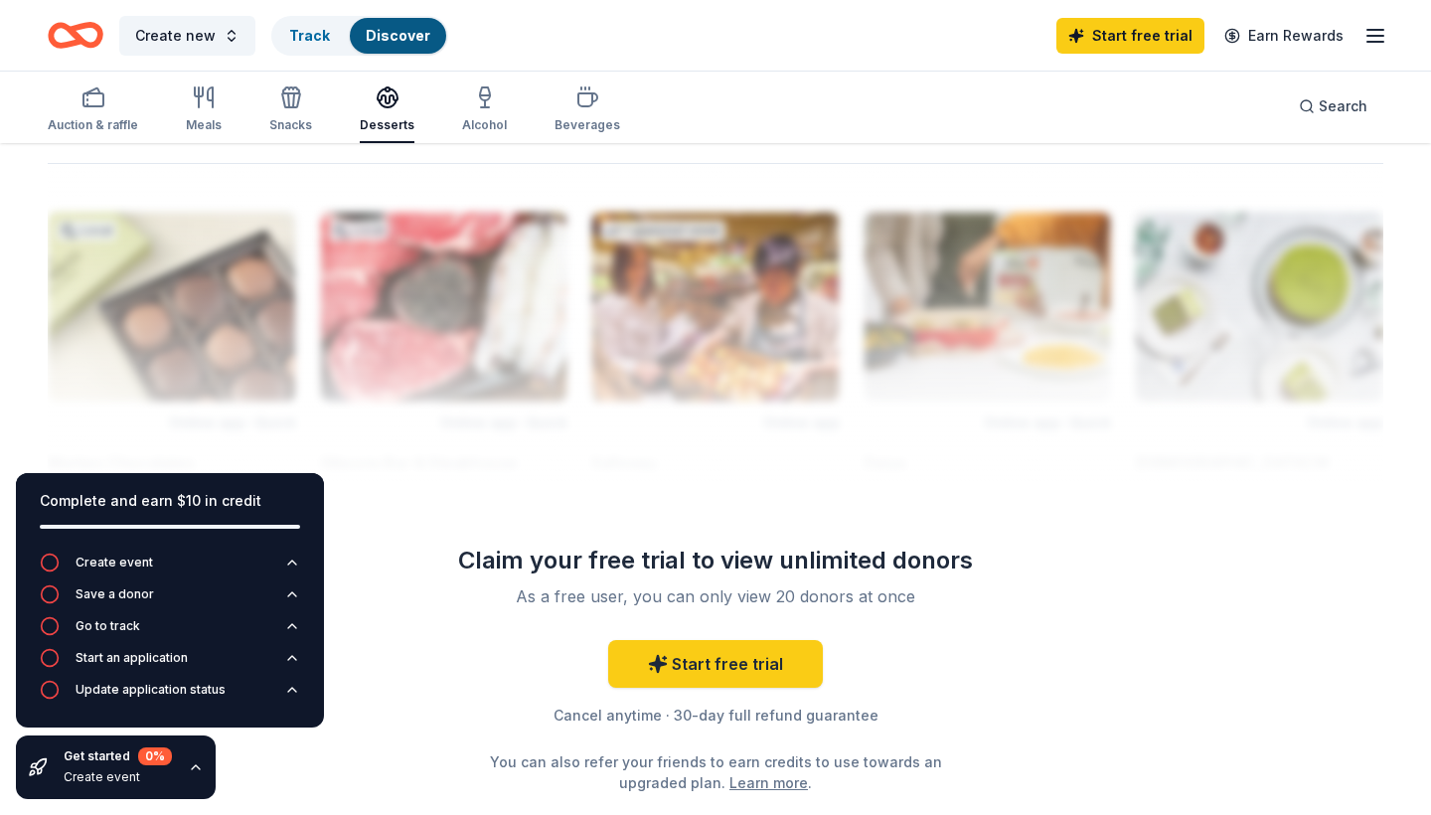
scroll to position [1680, 0]
click at [490, 117] on div "Alcohol" at bounding box center [484, 125] width 45 height 16
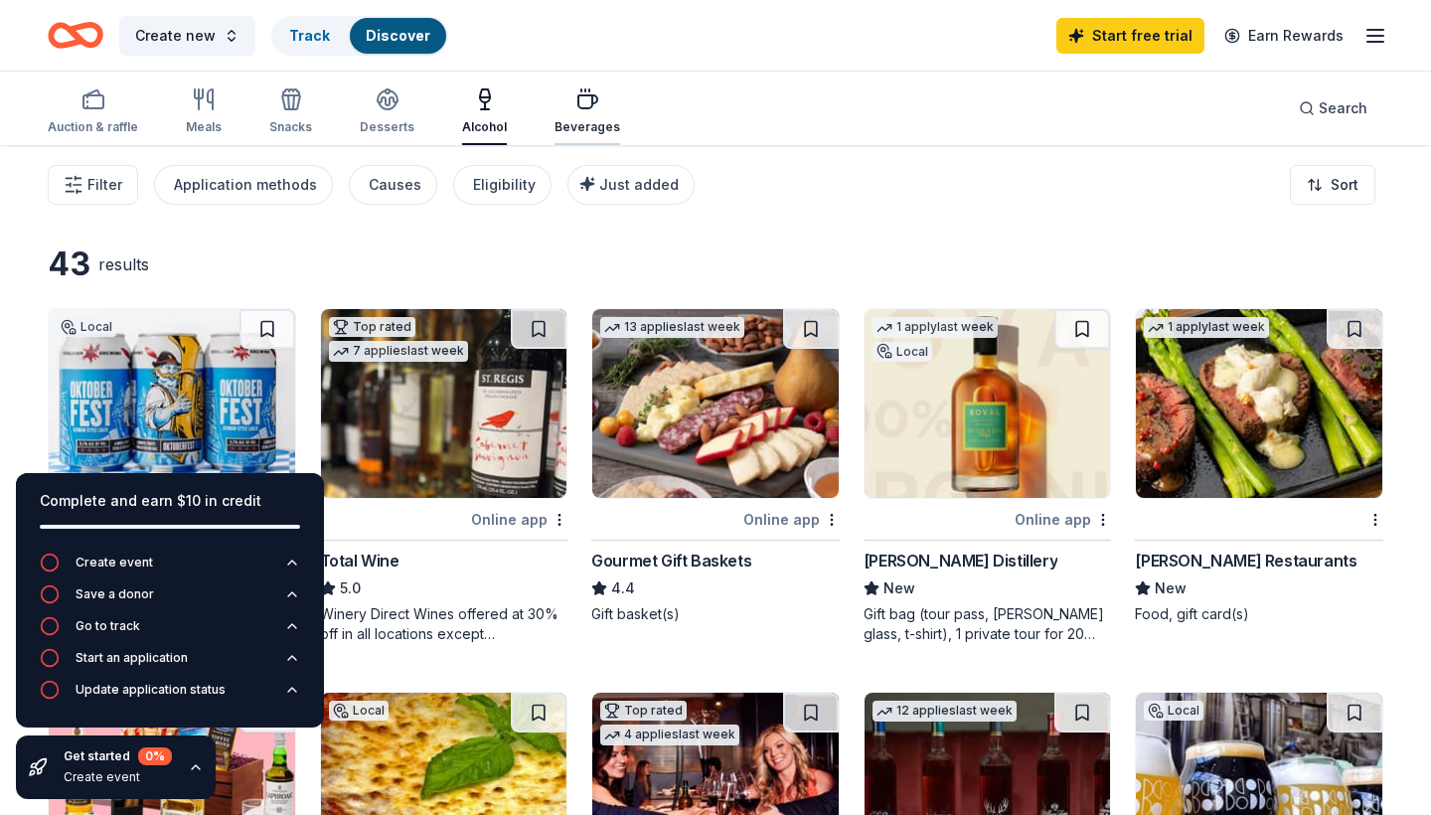
click at [575, 109] on icon "button" at bounding box center [587, 99] width 24 height 24
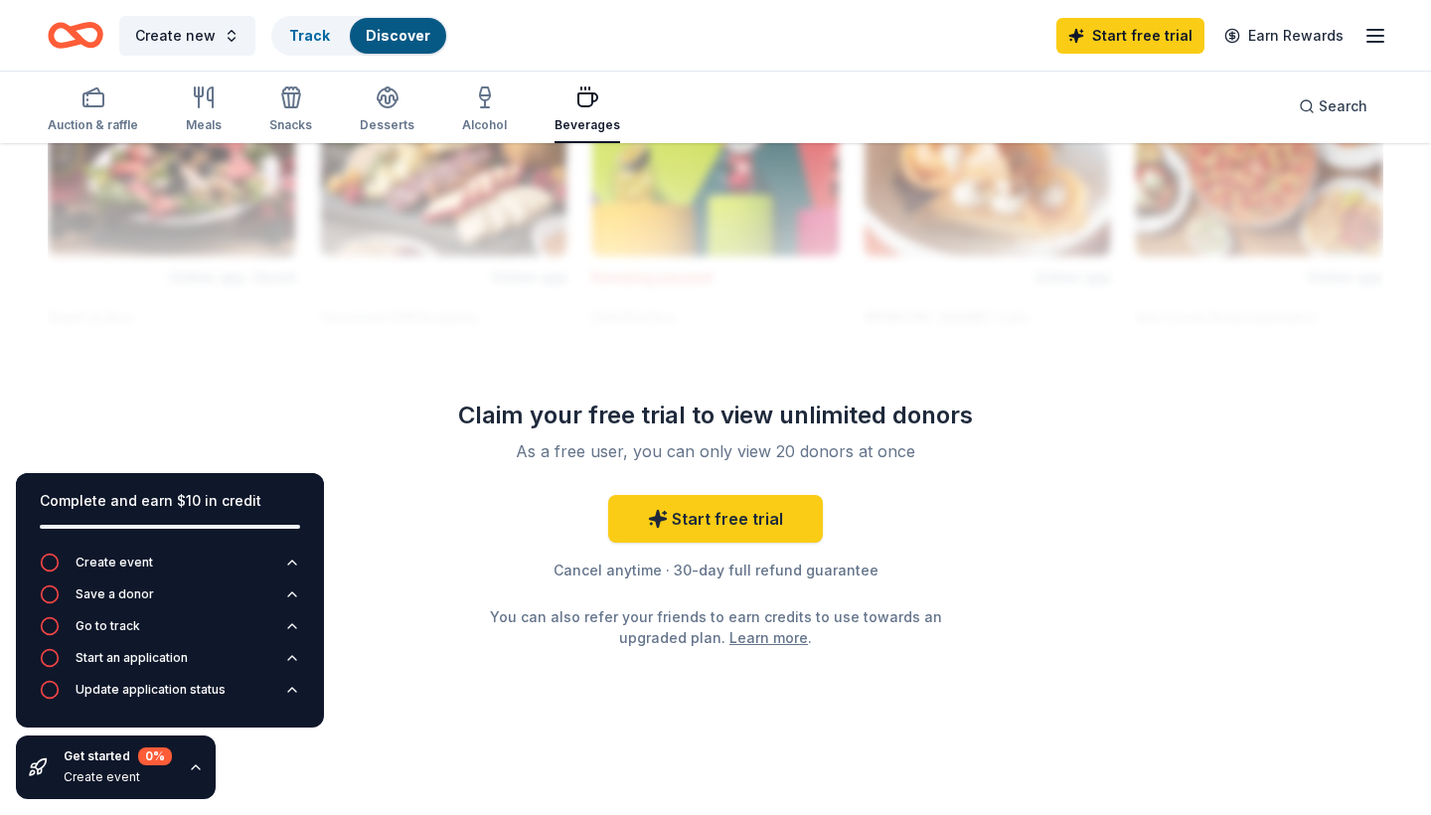
scroll to position [1824, 0]
click at [178, 129] on div "Auction & raffle Meals Snacks Desserts Alcohol Beverages" at bounding box center [334, 110] width 572 height 66
click at [200, 77] on div "Auction & raffle Meals Snacks Desserts Alcohol Beverages Search" at bounding box center [715, 107] width 1335 height 74
click at [200, 83] on button "Meals" at bounding box center [204, 110] width 36 height 66
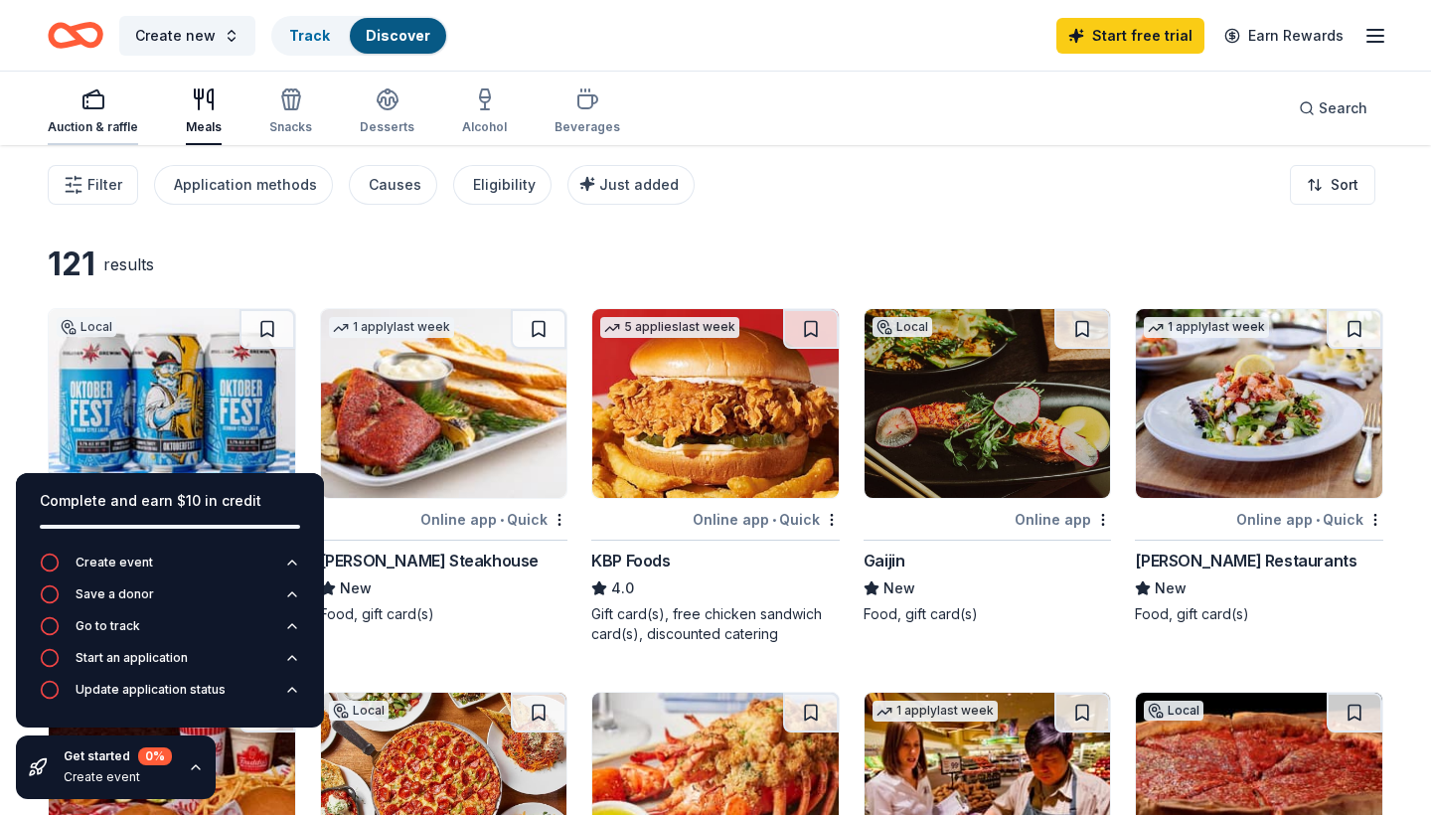
click at [117, 94] on div "button" at bounding box center [93, 99] width 90 height 24
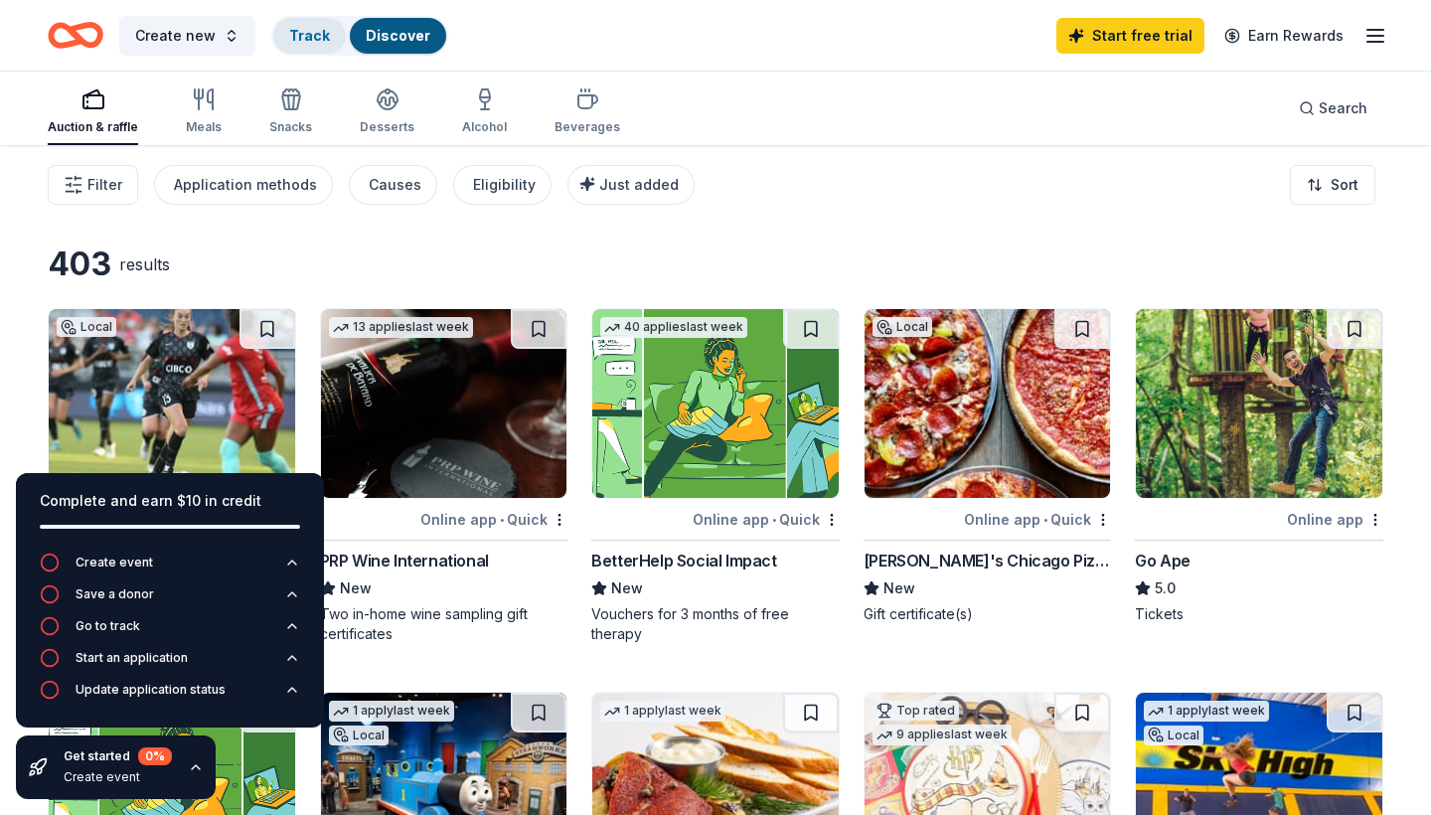
click at [301, 44] on div "Track" at bounding box center [309, 36] width 73 height 36
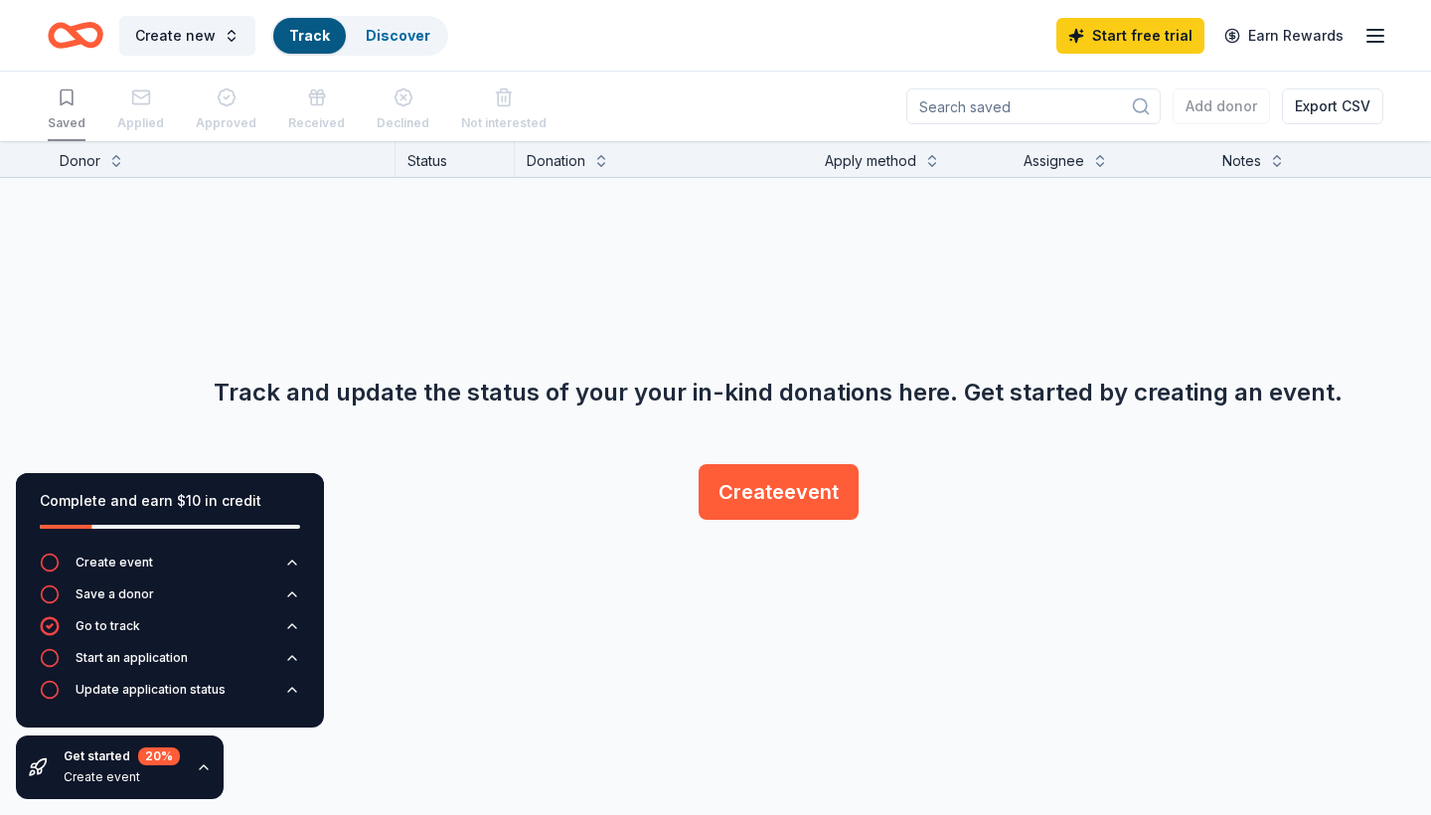
click at [59, 122] on div "Saved" at bounding box center [67, 110] width 38 height 62
click at [156, 105] on div "Applied" at bounding box center [140, 110] width 47 height 62
drag, startPoint x: 156, startPoint y: 105, endPoint x: 345, endPoint y: 131, distance: 190.5
click at [162, 105] on div "Saved Applied Approved Received Declined Not interested" at bounding box center [297, 110] width 499 height 62
click at [332, 43] on div "Track" at bounding box center [309, 36] width 73 height 36
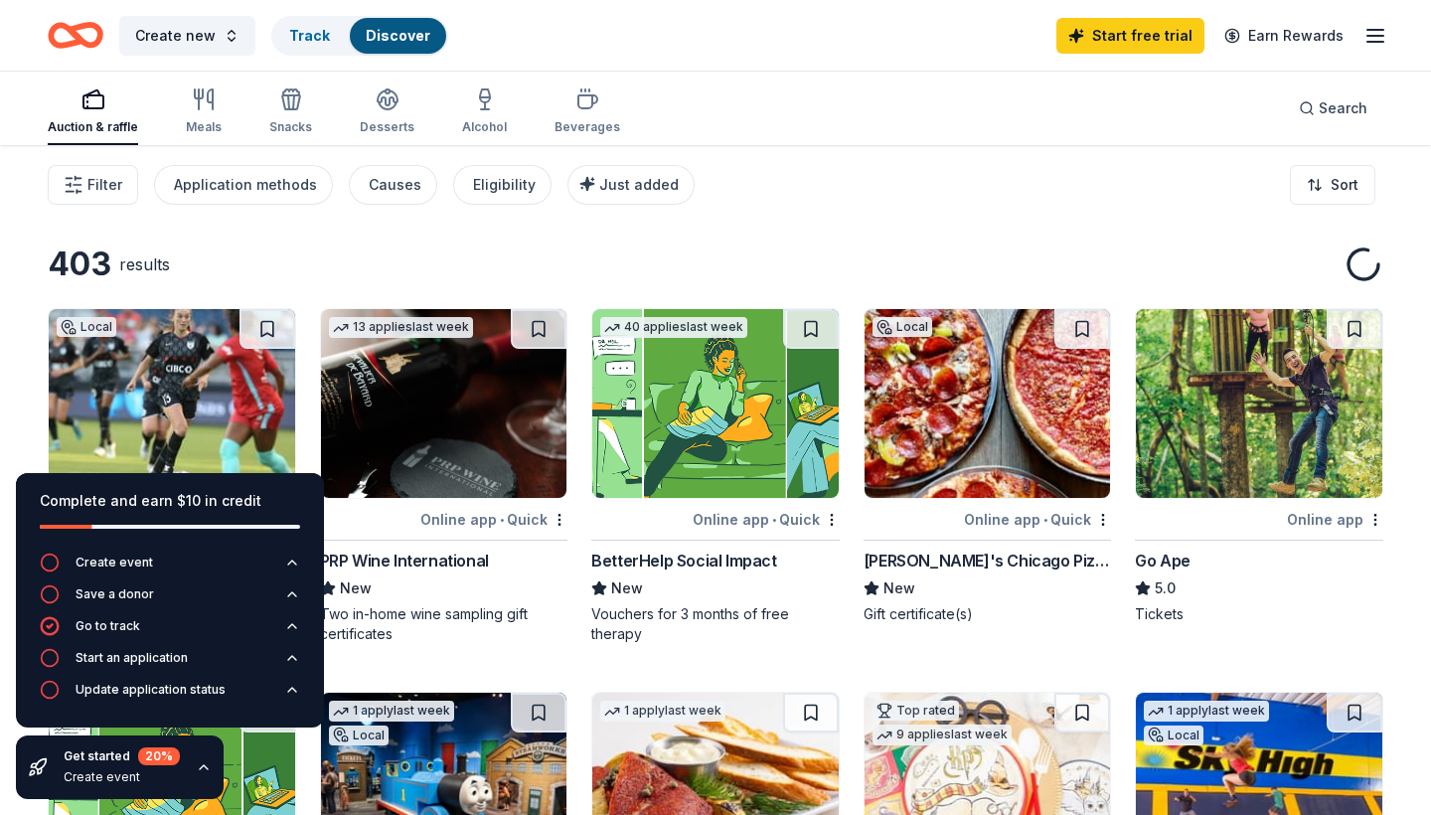
click at [392, 34] on link "Discover" at bounding box center [398, 35] width 65 height 17
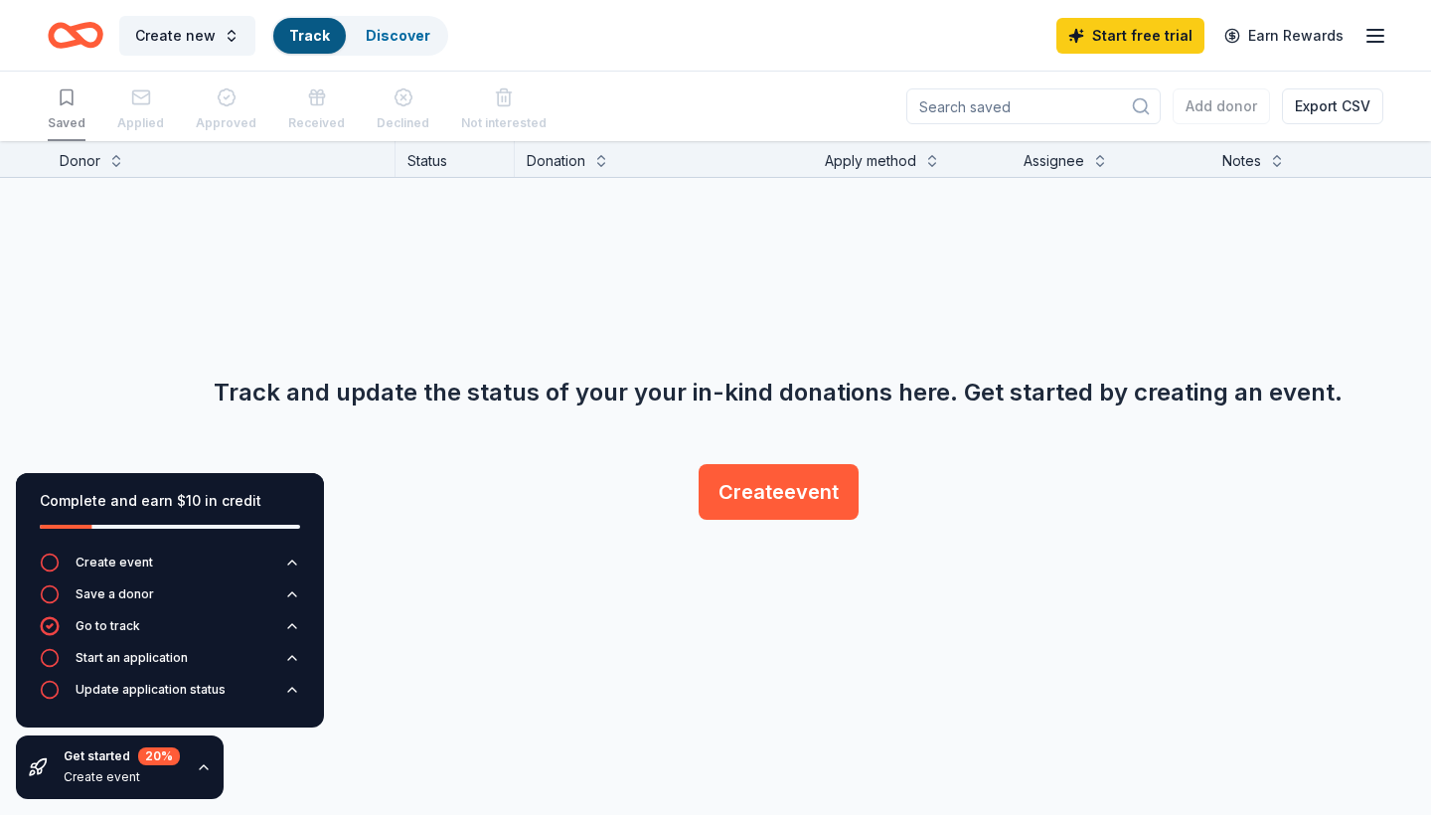
click at [1359, 39] on div "Start free trial Earn Rewards" at bounding box center [1221, 35] width 331 height 47
click at [1375, 30] on line "button" at bounding box center [1375, 30] width 16 height 0
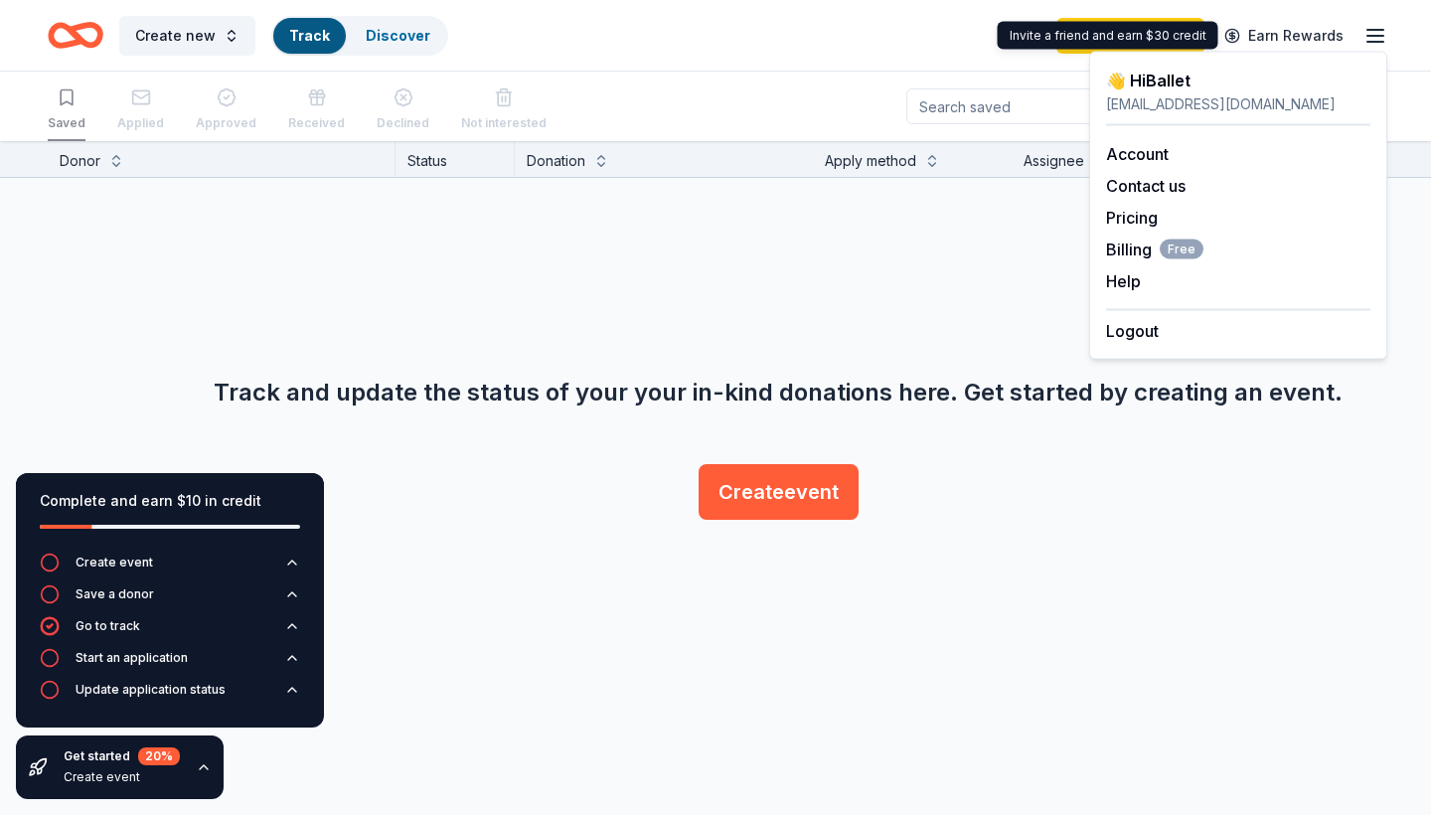
click at [1006, 40] on div "Invite a friend and earn $30 credit Invite a friend and earn $30 credit" at bounding box center [1107, 36] width 221 height 28
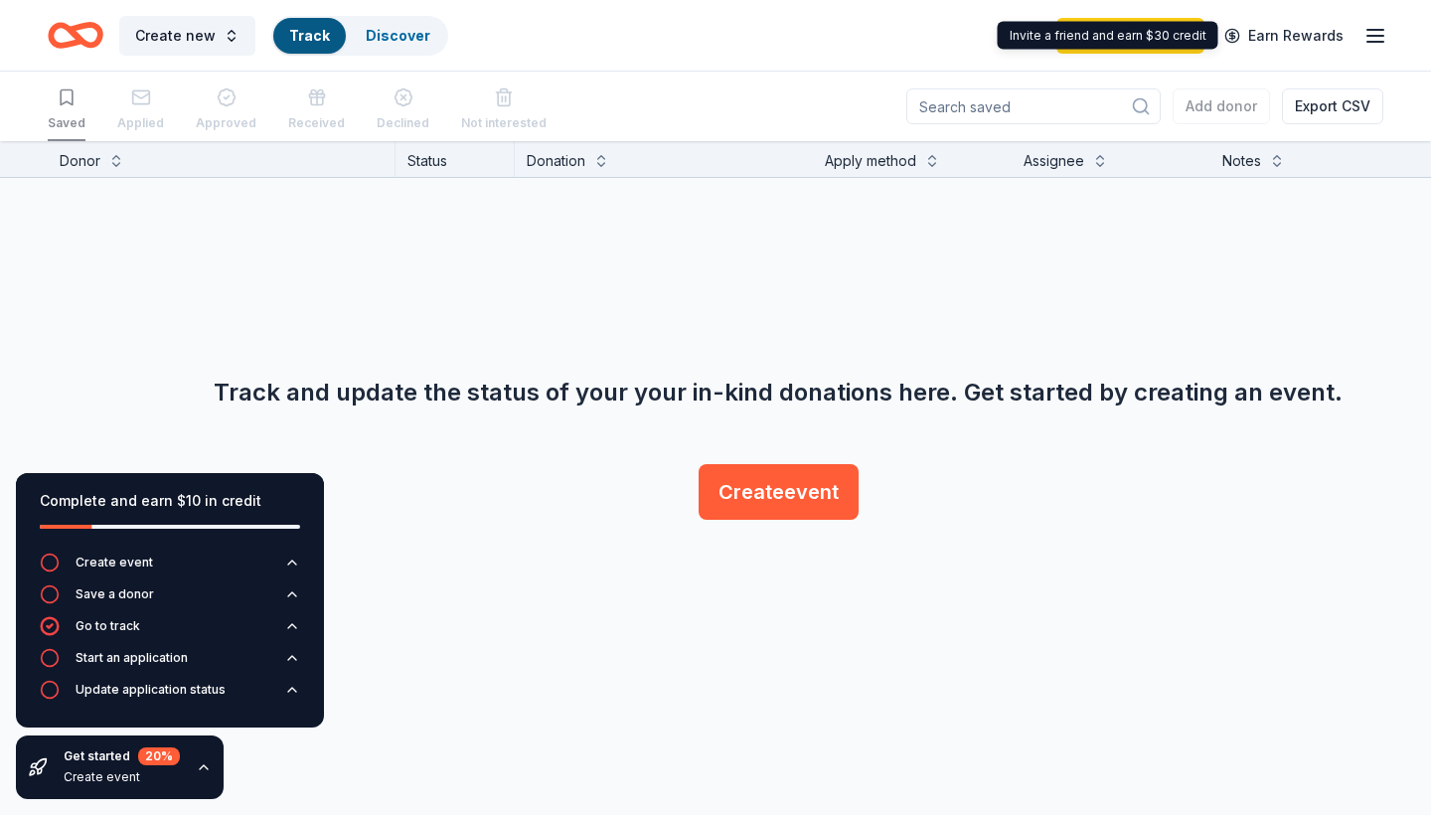
click at [929, 54] on div "Create new Track Discover Start free trial Earn Rewards" at bounding box center [715, 35] width 1335 height 47
